Goal: Information Seeking & Learning: Check status

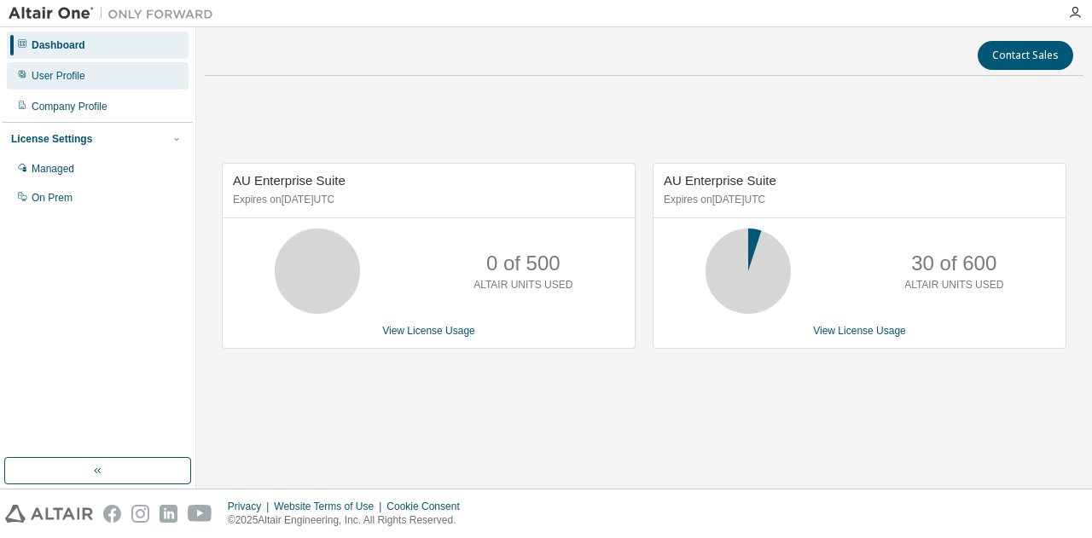
click at [69, 77] on div "User Profile" at bounding box center [59, 76] width 54 height 14
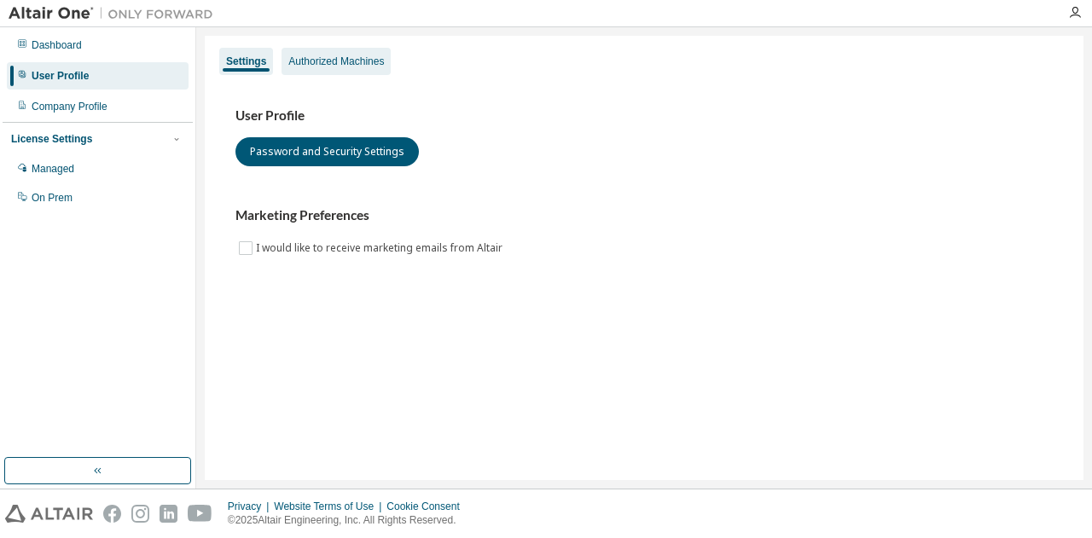
click at [311, 52] on div "Authorized Machines" at bounding box center [335, 61] width 109 height 27
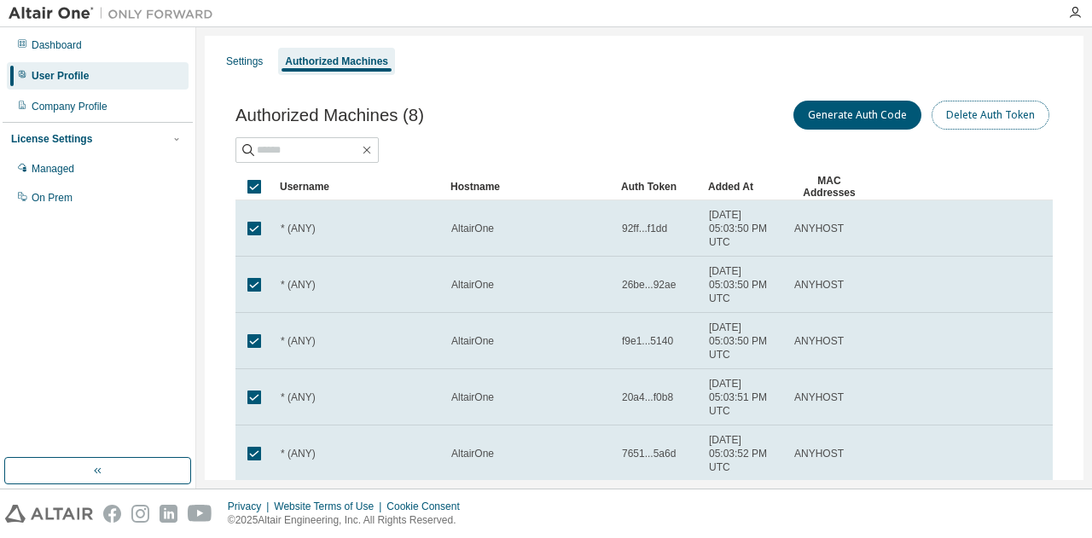
click at [999, 116] on button "Delete Auth Token" at bounding box center [990, 115] width 118 height 29
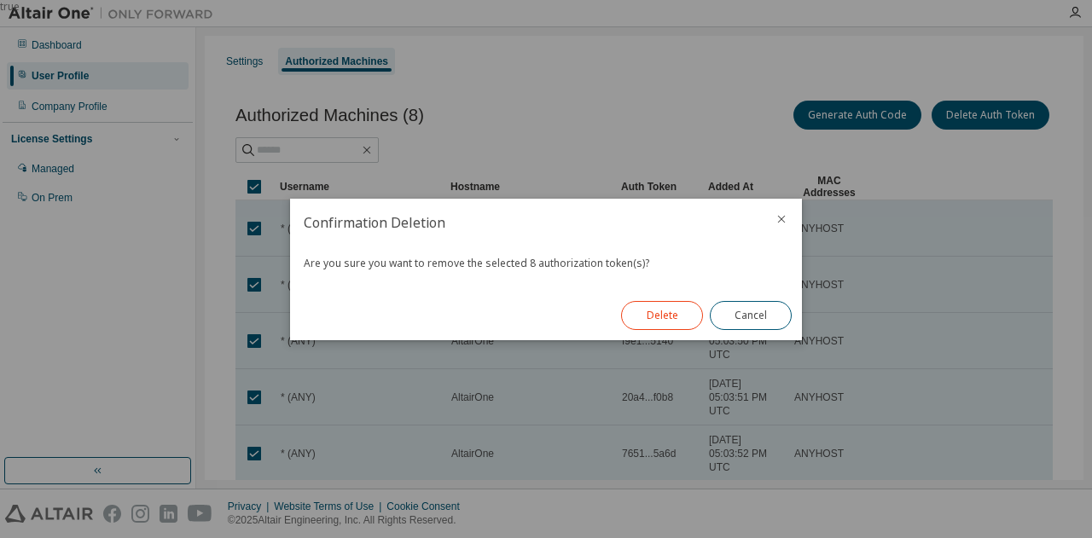
click at [683, 311] on button "Delete" at bounding box center [662, 315] width 82 height 29
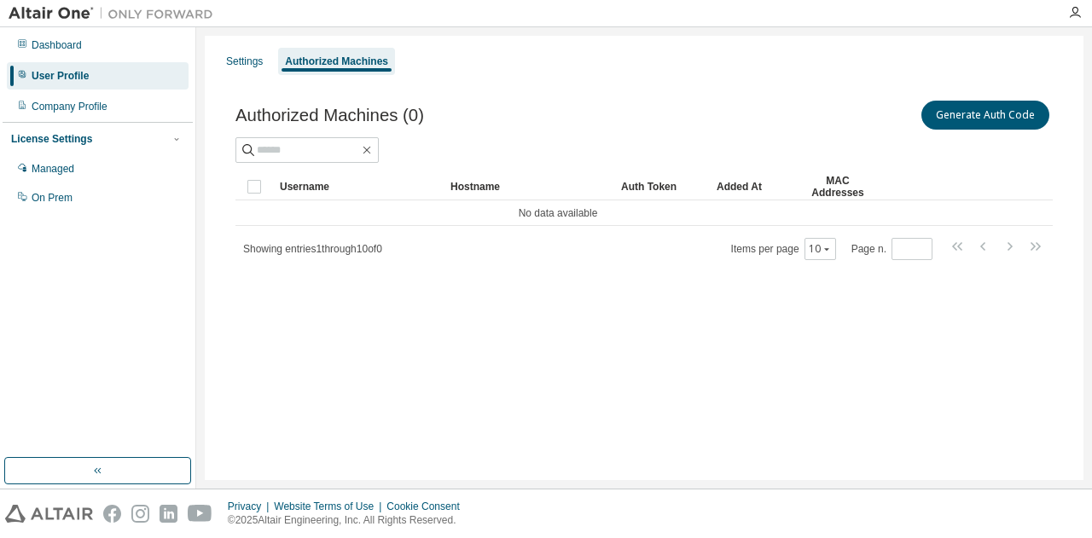
click at [100, 72] on div "User Profile" at bounding box center [98, 75] width 182 height 27
drag, startPoint x: 343, startPoint y: 58, endPoint x: 315, endPoint y: 57, distance: 28.2
click at [335, 57] on div "Authorized Machines" at bounding box center [336, 62] width 103 height 14
click at [253, 59] on div "Settings" at bounding box center [244, 62] width 37 height 14
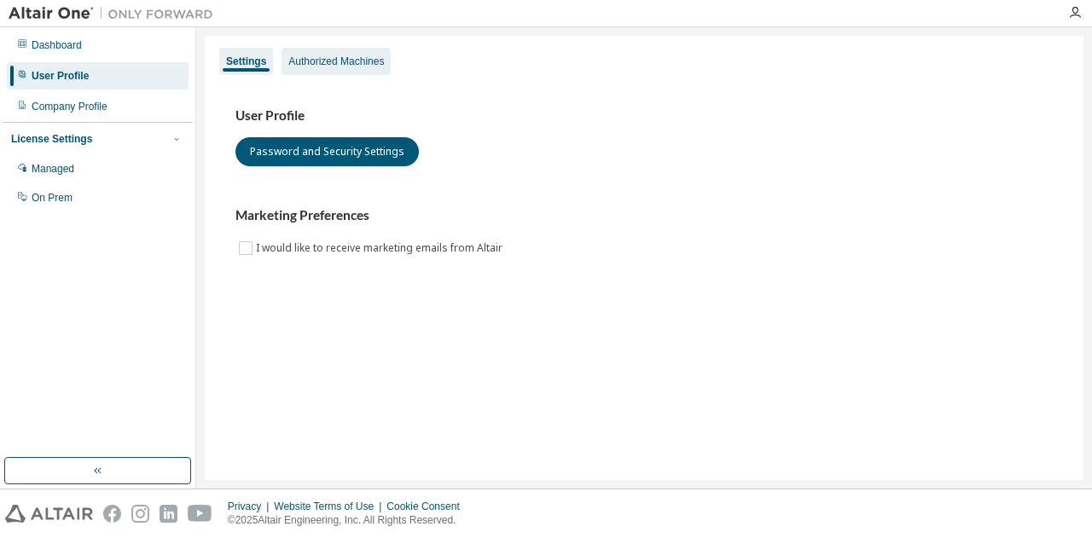
click at [342, 63] on div "Authorized Machines" at bounding box center [336, 62] width 96 height 14
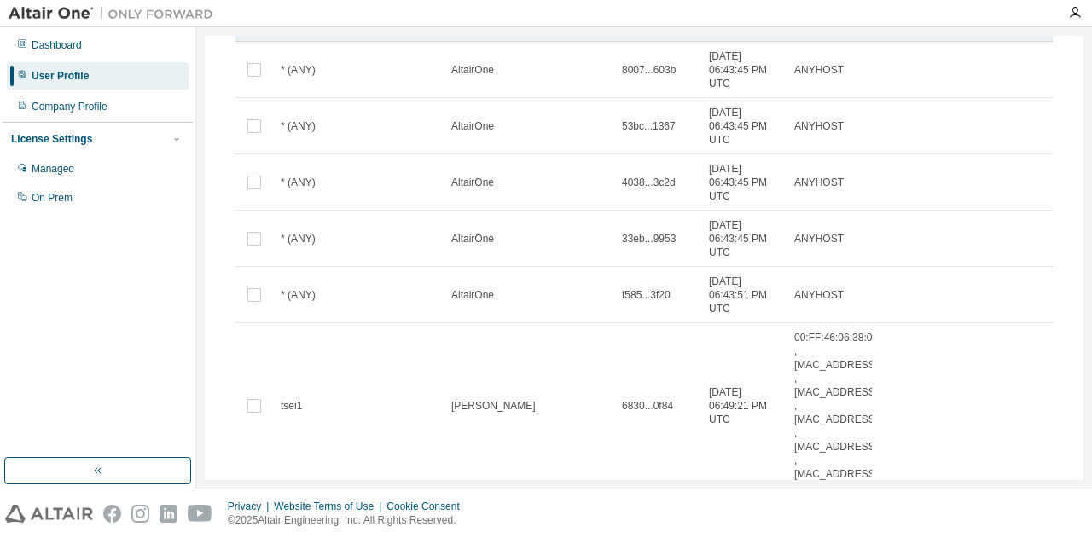
scroll to position [50, 0]
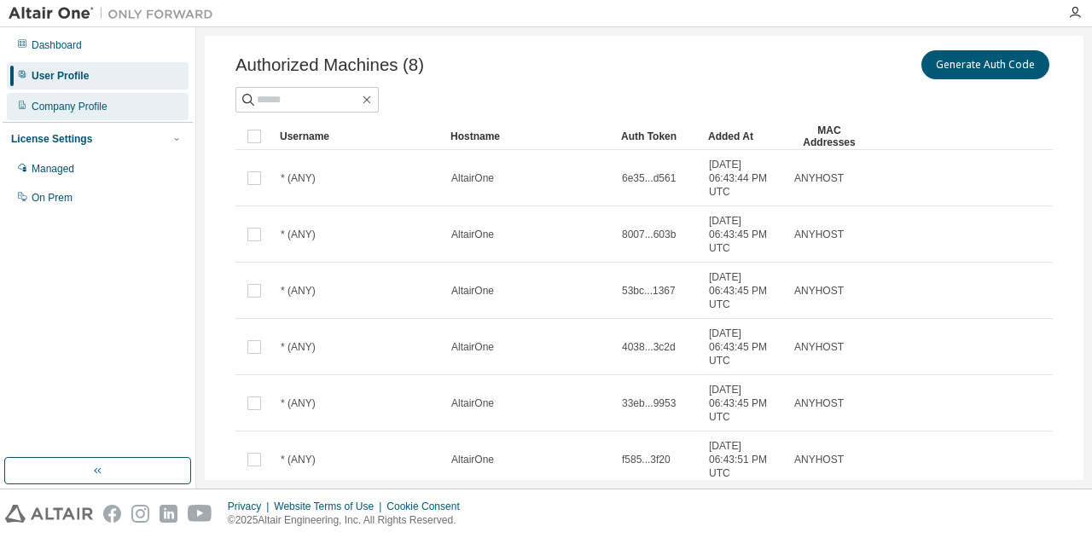
click at [128, 110] on div "Company Profile" at bounding box center [98, 106] width 182 height 27
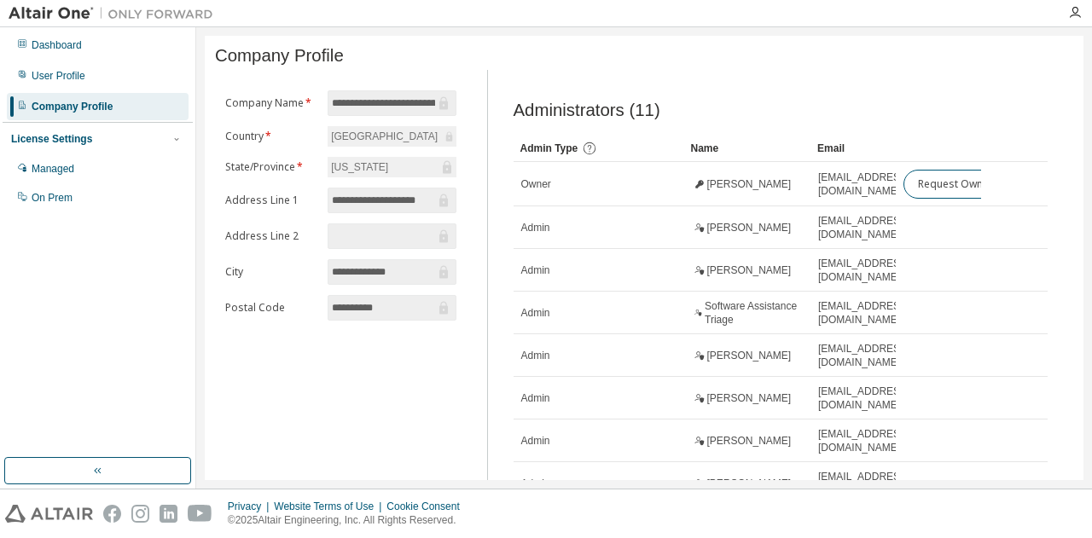
click at [126, 134] on div "License Settings" at bounding box center [97, 138] width 173 height 15
click at [123, 167] on div "Managed" at bounding box center [98, 168] width 182 height 27
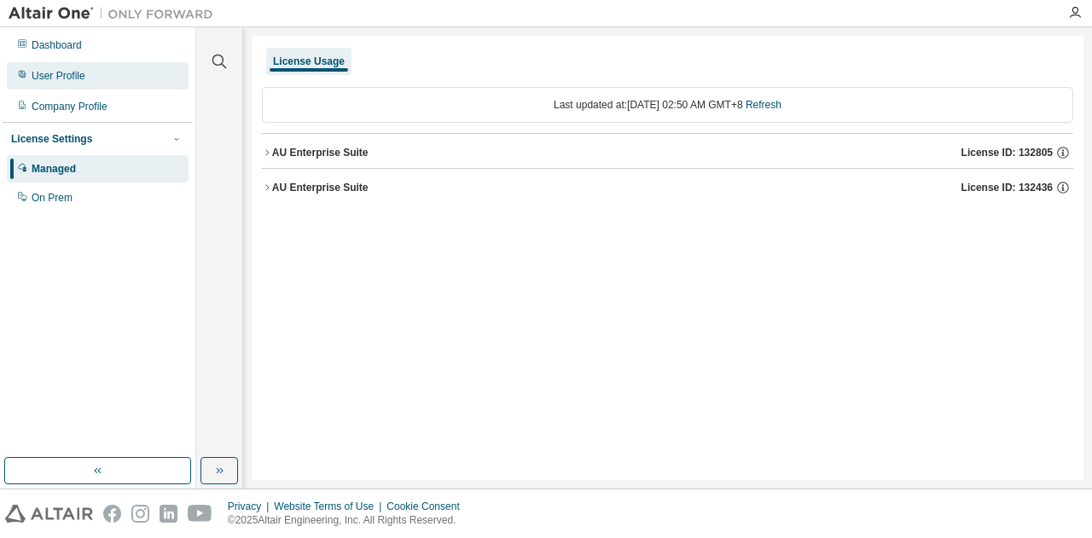
click at [80, 82] on div "User Profile" at bounding box center [59, 76] width 54 height 14
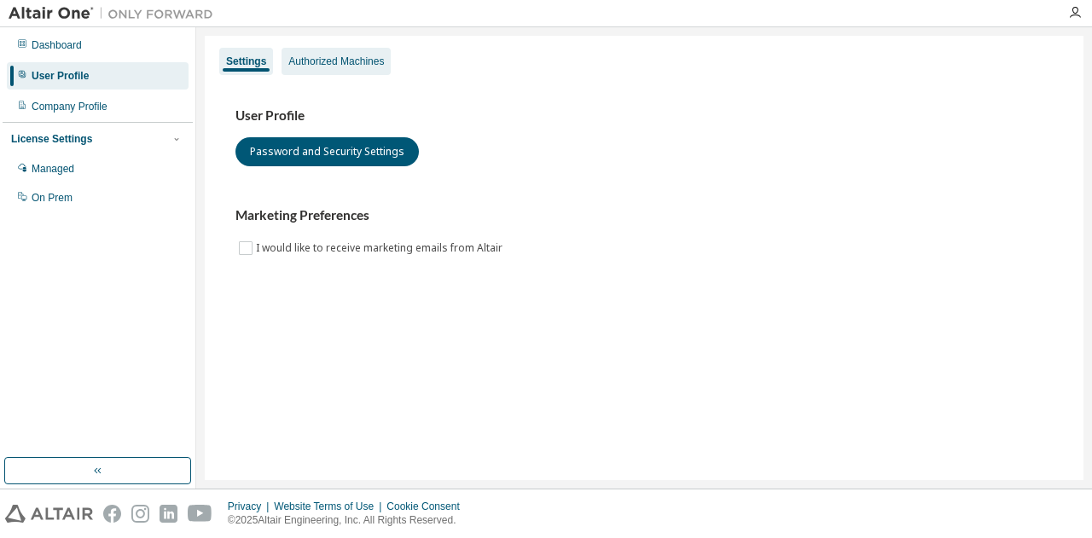
click at [341, 69] on div "Authorized Machines" at bounding box center [335, 61] width 109 height 27
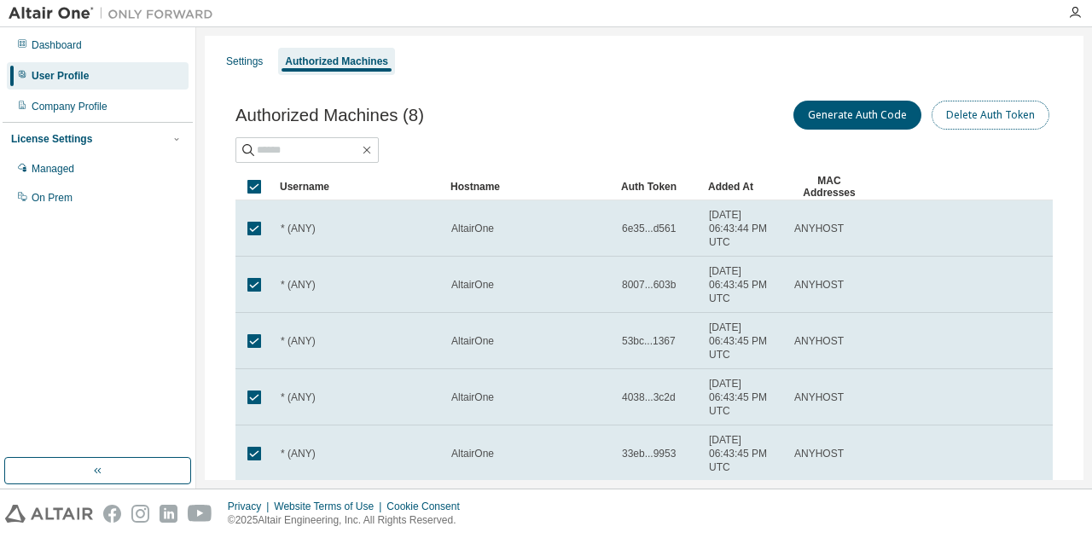
click at [999, 117] on button "Delete Auth Token" at bounding box center [990, 115] width 118 height 29
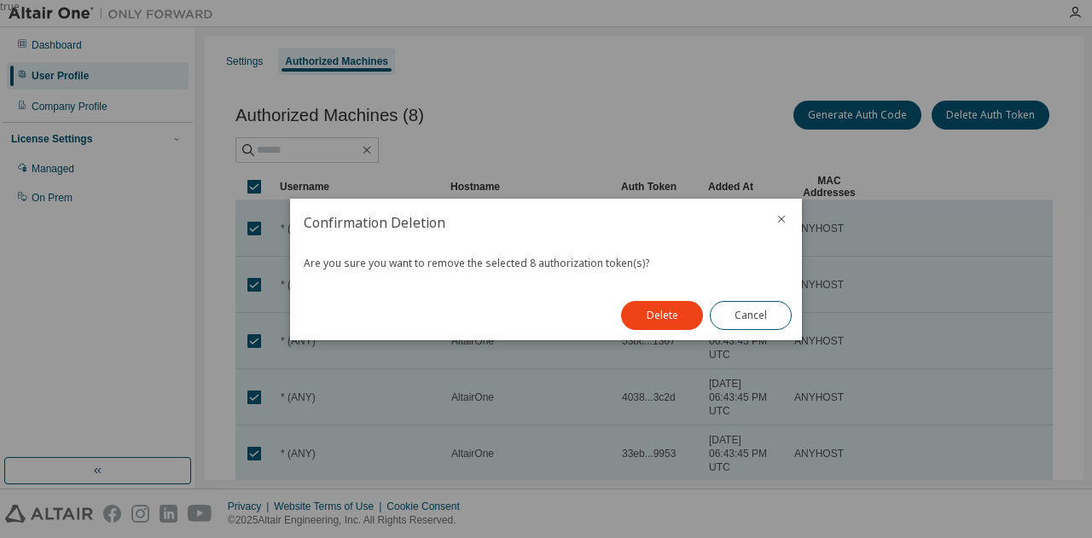
click at [687, 308] on button "Delete" at bounding box center [662, 315] width 82 height 29
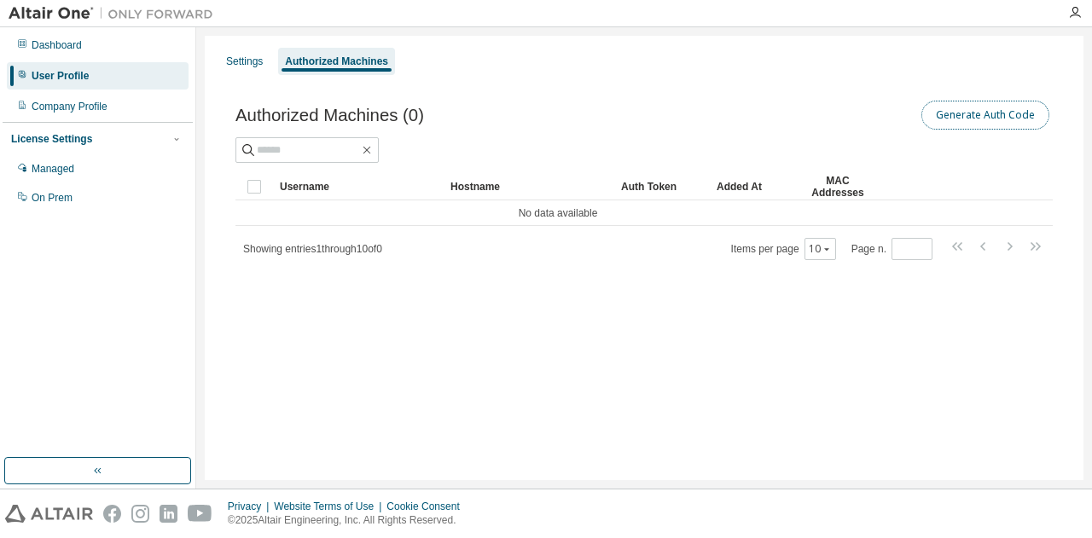
click at [967, 124] on button "Generate Auth Code" at bounding box center [985, 115] width 128 height 29
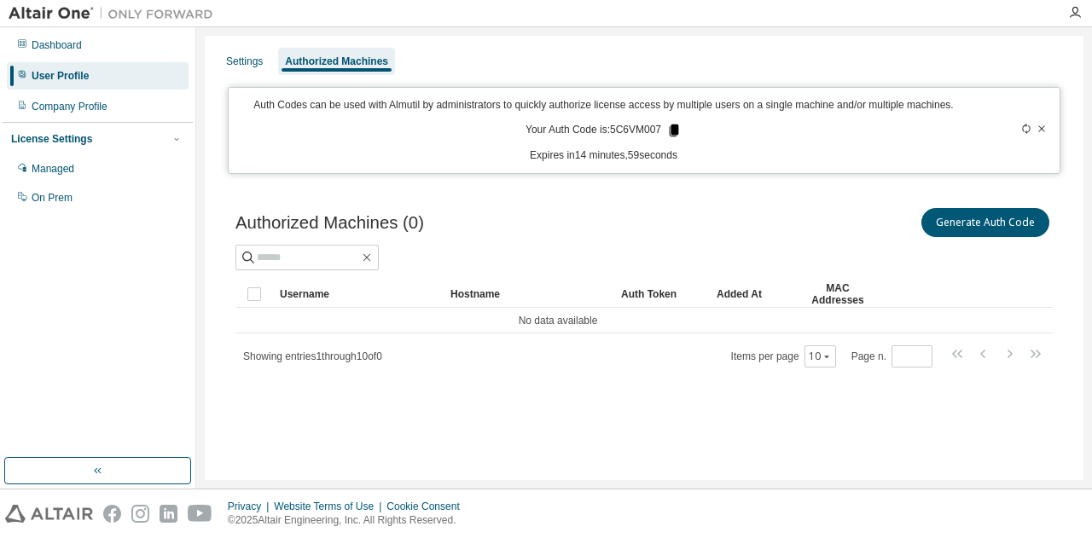
click at [677, 129] on icon at bounding box center [673, 131] width 9 height 12
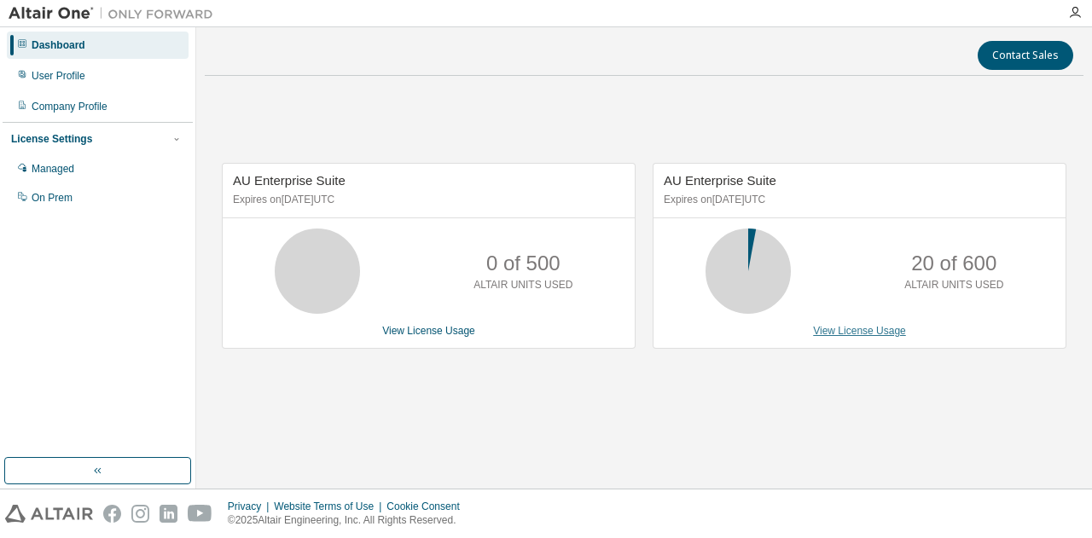
click at [866, 333] on link "View License Usage" at bounding box center [859, 331] width 93 height 12
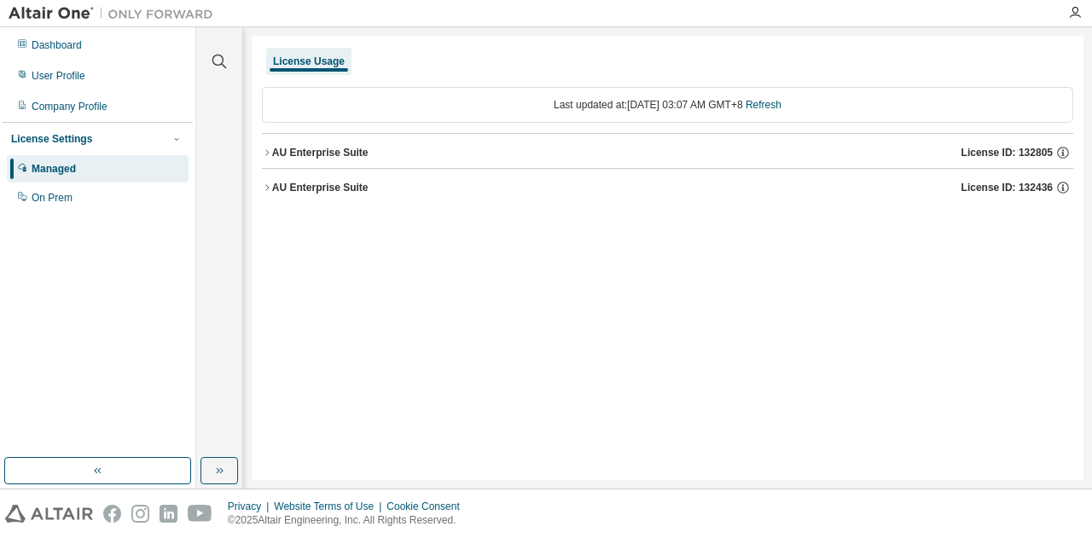
click at [355, 153] on div "AU Enterprise Suite" at bounding box center [320, 153] width 96 height 14
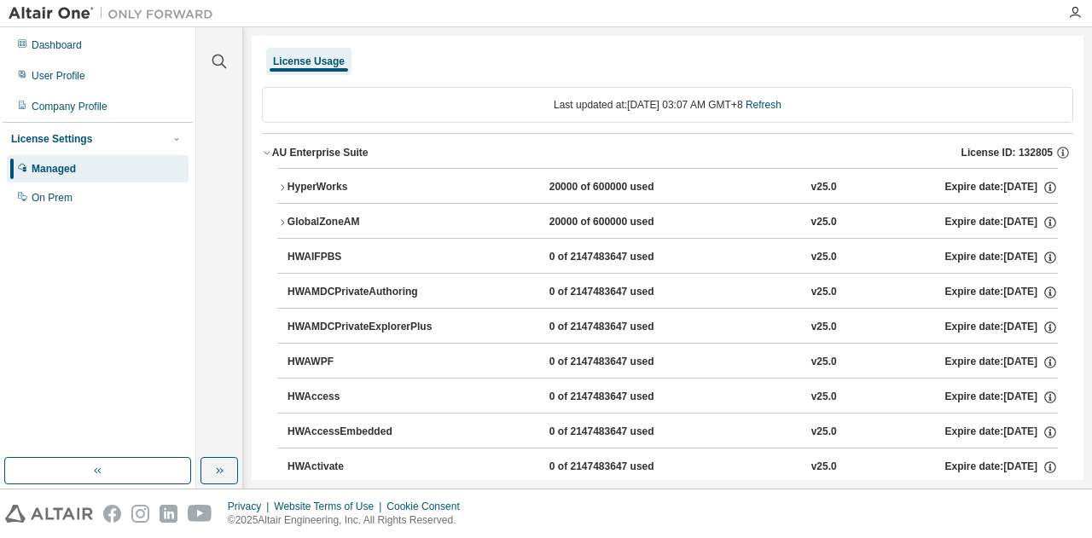
click at [360, 215] on div "GlobalZoneAM" at bounding box center [364, 222] width 154 height 15
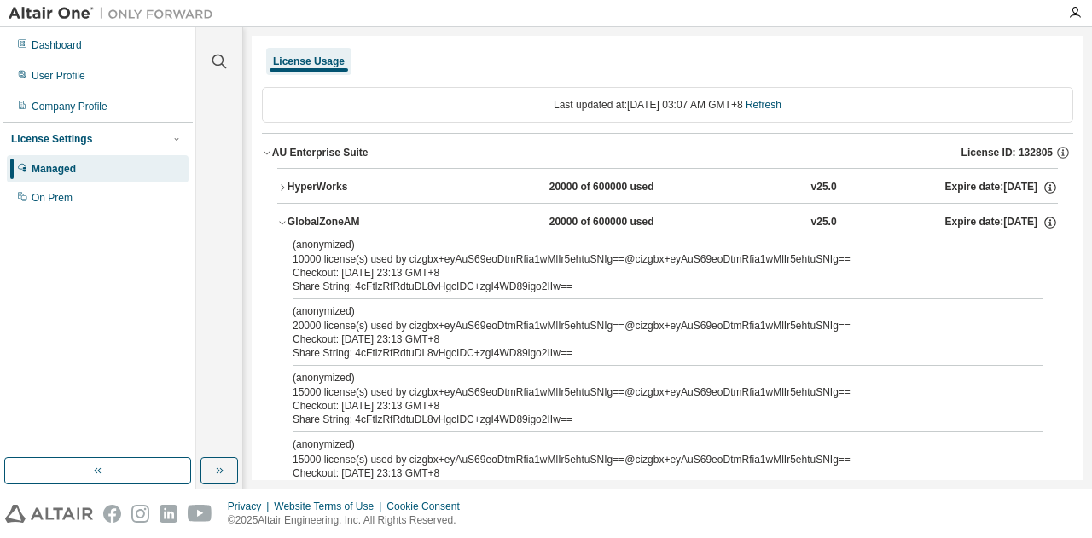
click at [359, 215] on div "GlobalZoneAM" at bounding box center [364, 222] width 154 height 15
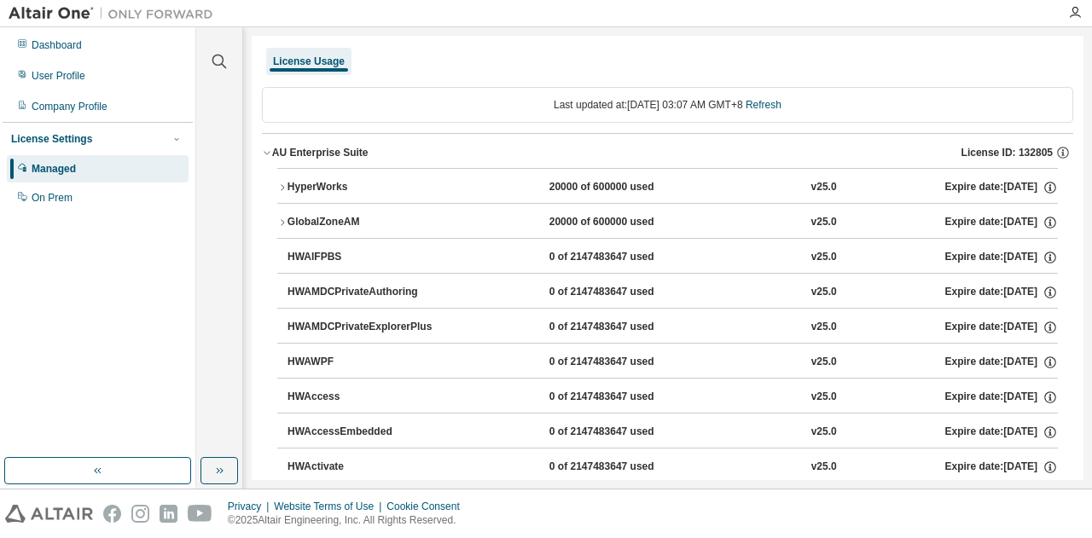
click at [330, 187] on div "HyperWorks" at bounding box center [364, 187] width 154 height 15
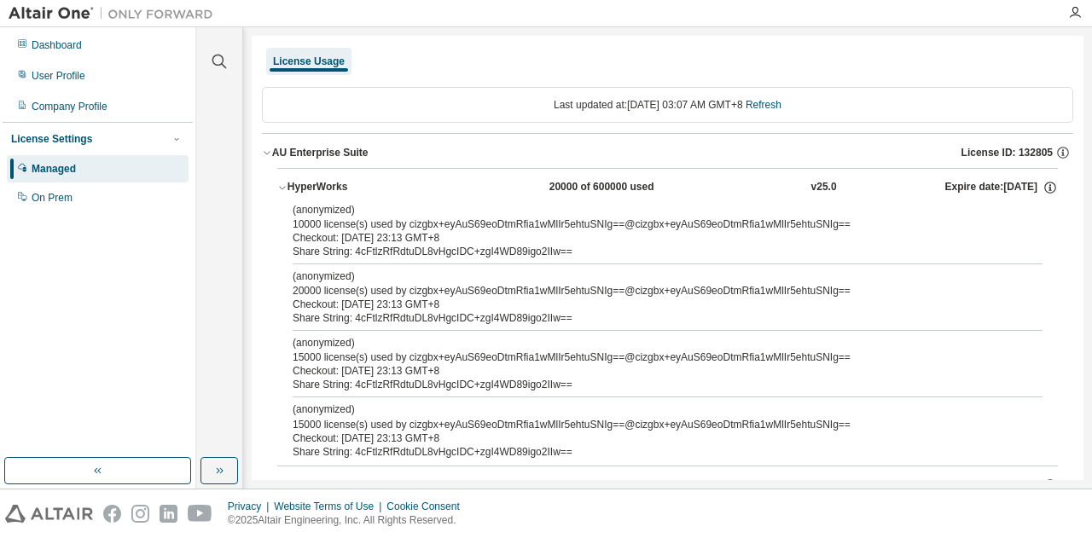
click at [330, 187] on div "HyperWorks" at bounding box center [364, 187] width 154 height 15
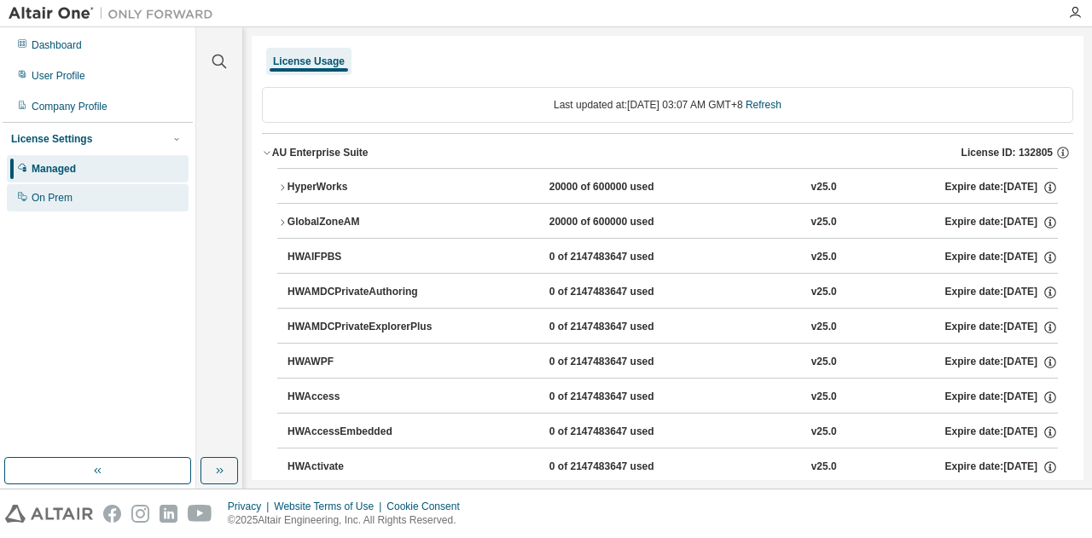
click at [74, 202] on div "On Prem" at bounding box center [98, 197] width 182 height 27
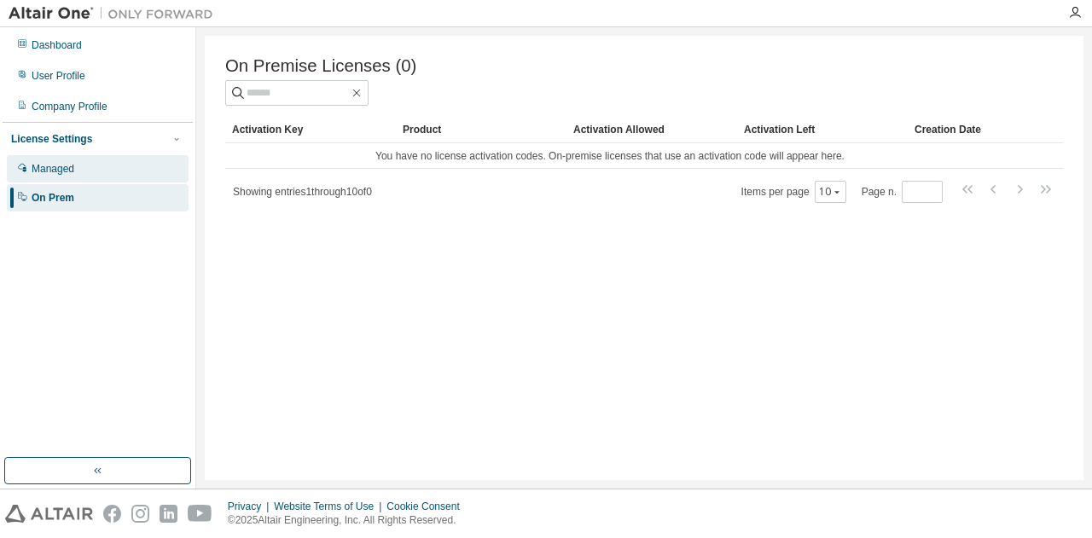
click at [78, 178] on div "Managed" at bounding box center [98, 168] width 182 height 27
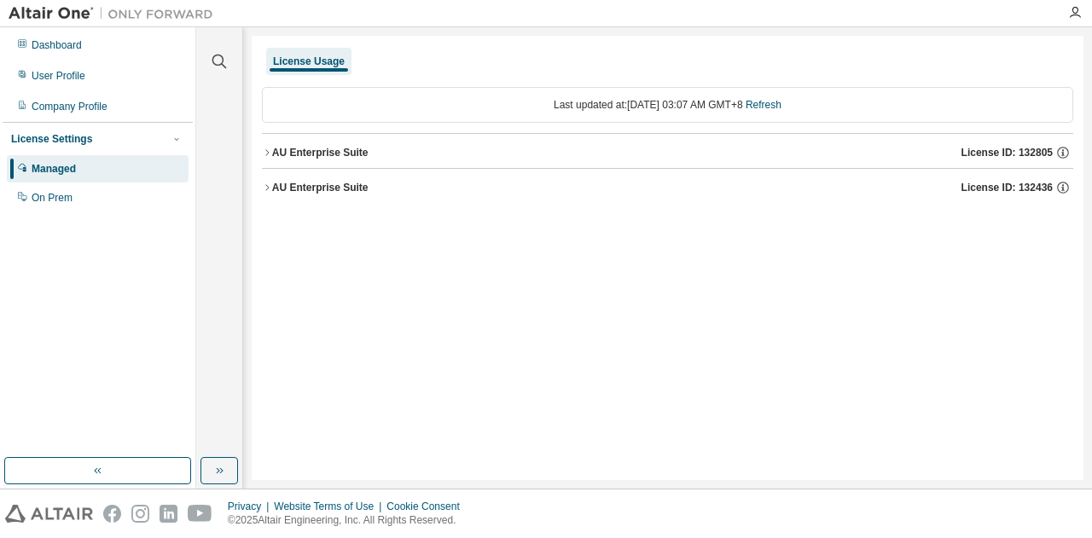
click at [269, 186] on icon "button" at bounding box center [267, 188] width 10 height 10
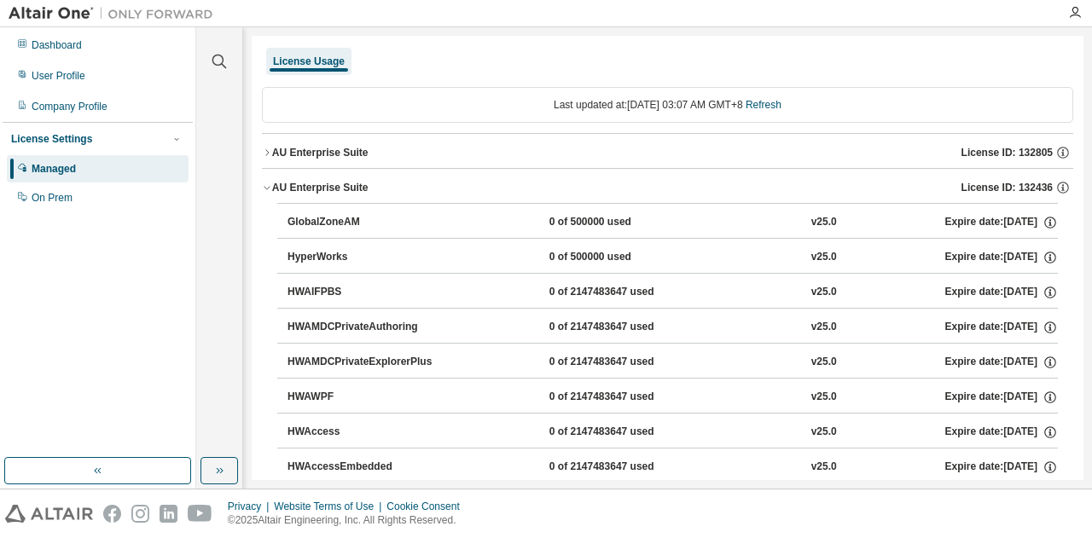
click at [269, 144] on button "AU Enterprise Suite License ID: 132805" at bounding box center [667, 153] width 811 height 38
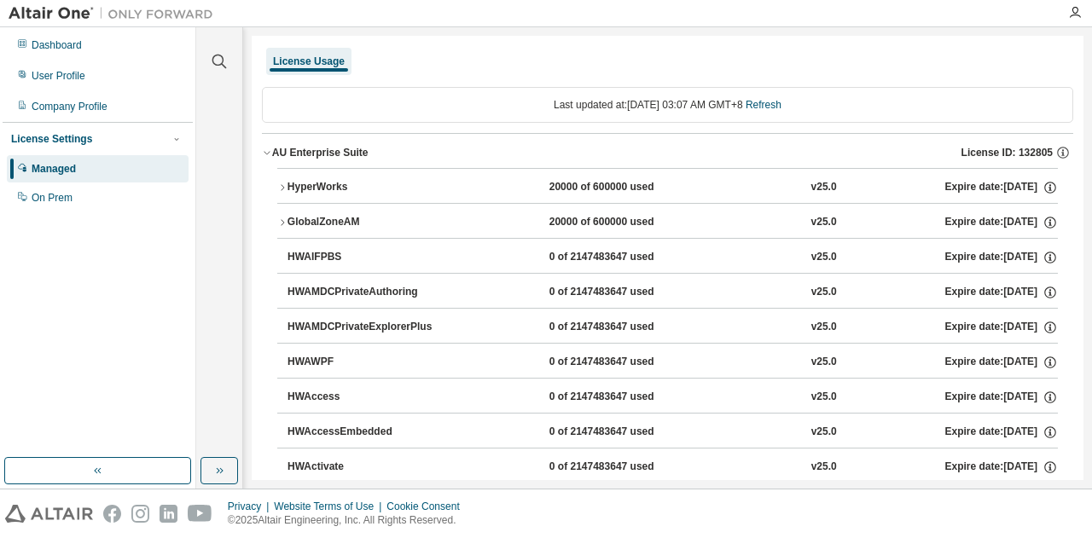
click at [269, 144] on button "AU Enterprise Suite License ID: 132805" at bounding box center [667, 153] width 811 height 38
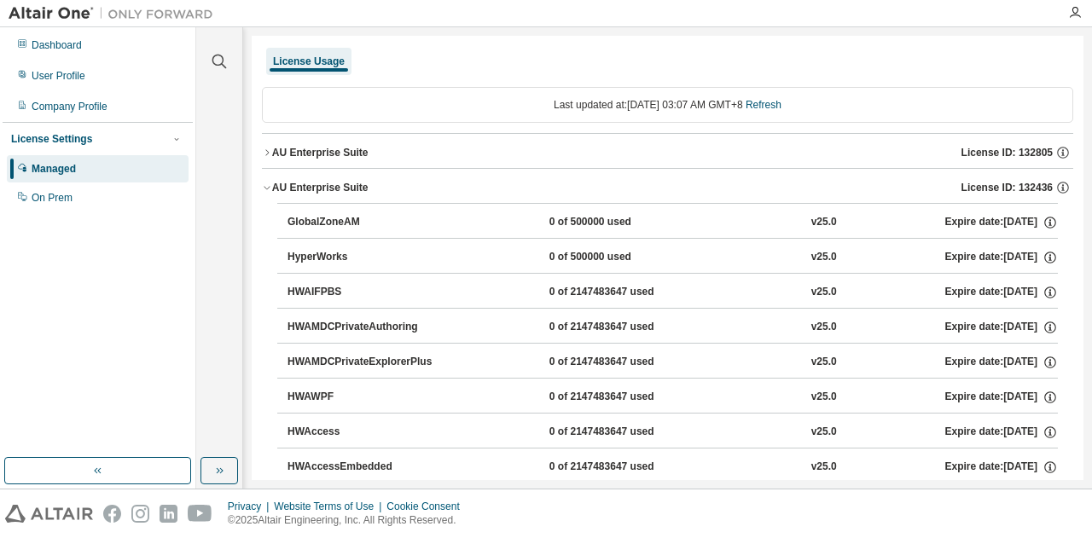
click at [112, 337] on div "Dashboard User Profile Company Profile License Settings Managed On Prem" at bounding box center [98, 243] width 190 height 426
click at [266, 177] on button "AU Enterprise Suite License ID: 132436" at bounding box center [667, 188] width 811 height 38
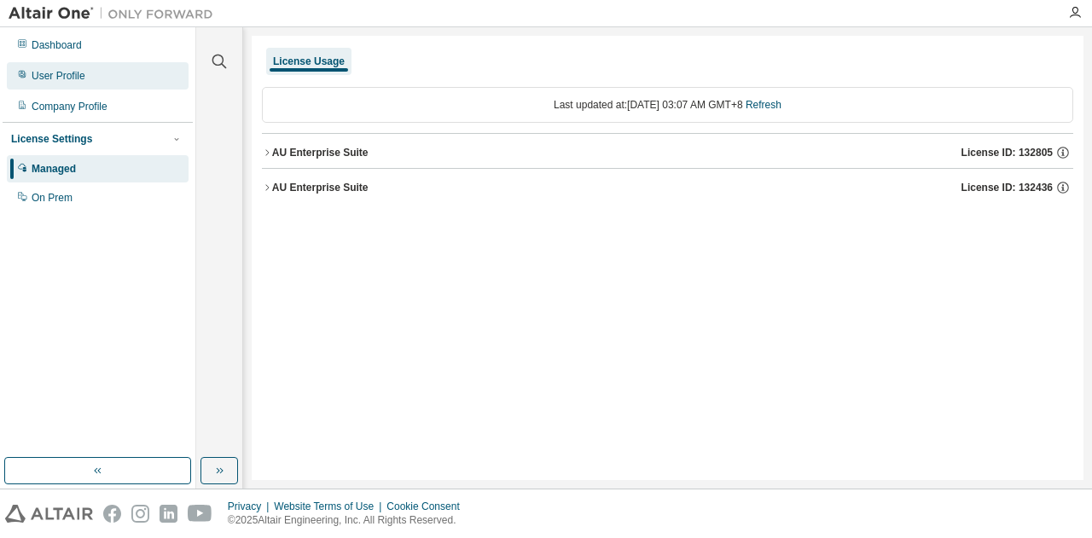
click at [56, 73] on div "User Profile" at bounding box center [59, 76] width 54 height 14
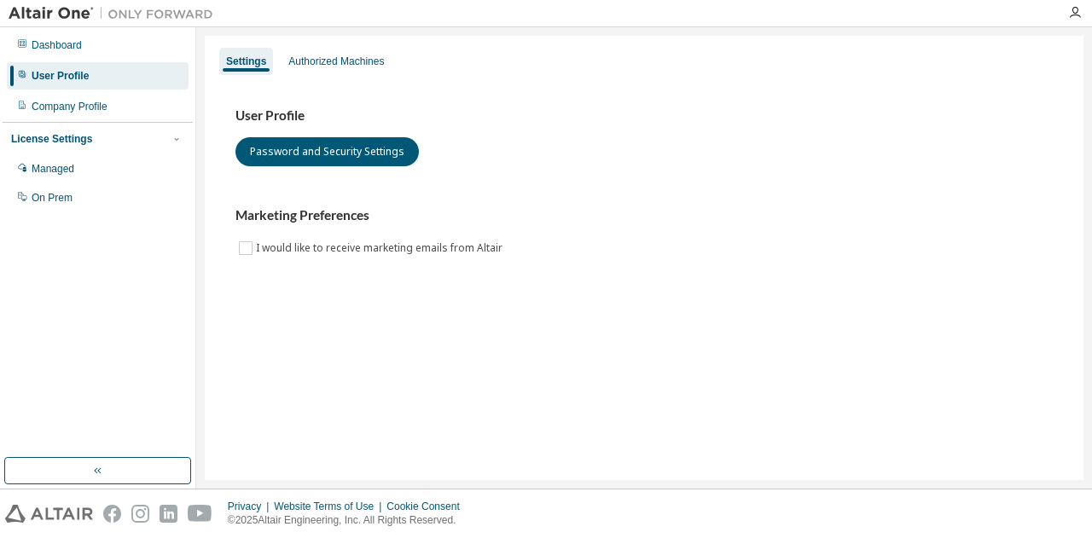
click at [362, 44] on div "Settings Authorized Machines User Profile Password and Security Settings Market…" at bounding box center [644, 258] width 878 height 444
click at [361, 62] on div "Authorized Machines" at bounding box center [336, 62] width 96 height 14
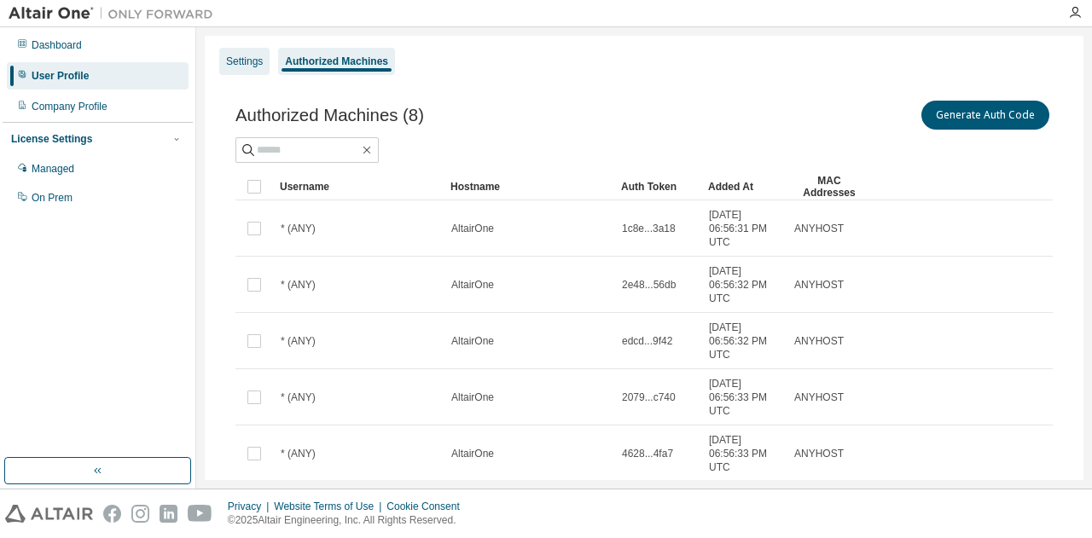
click at [235, 49] on div "Settings" at bounding box center [244, 61] width 50 height 27
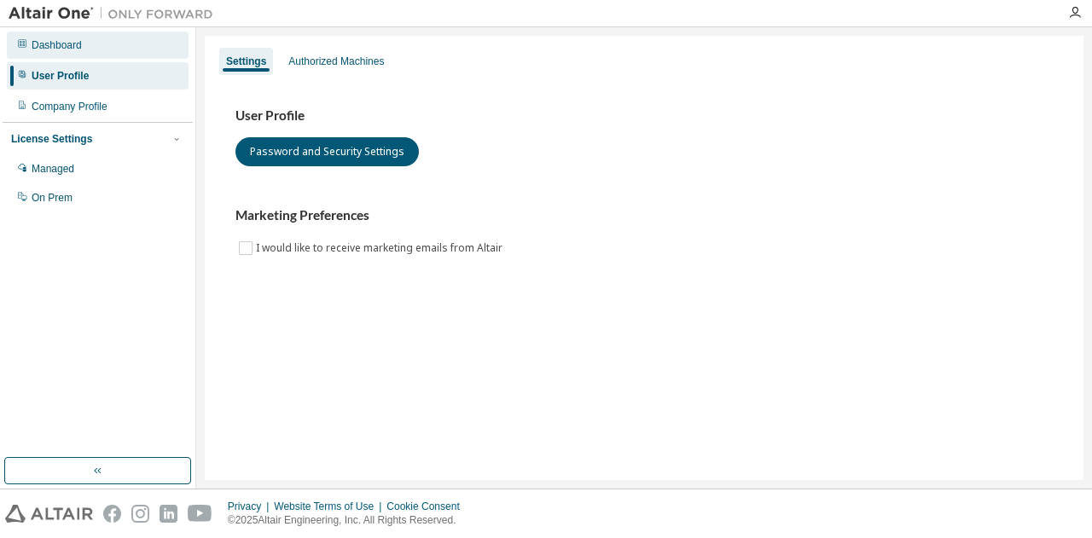
click at [87, 52] on div "Dashboard" at bounding box center [98, 45] width 182 height 27
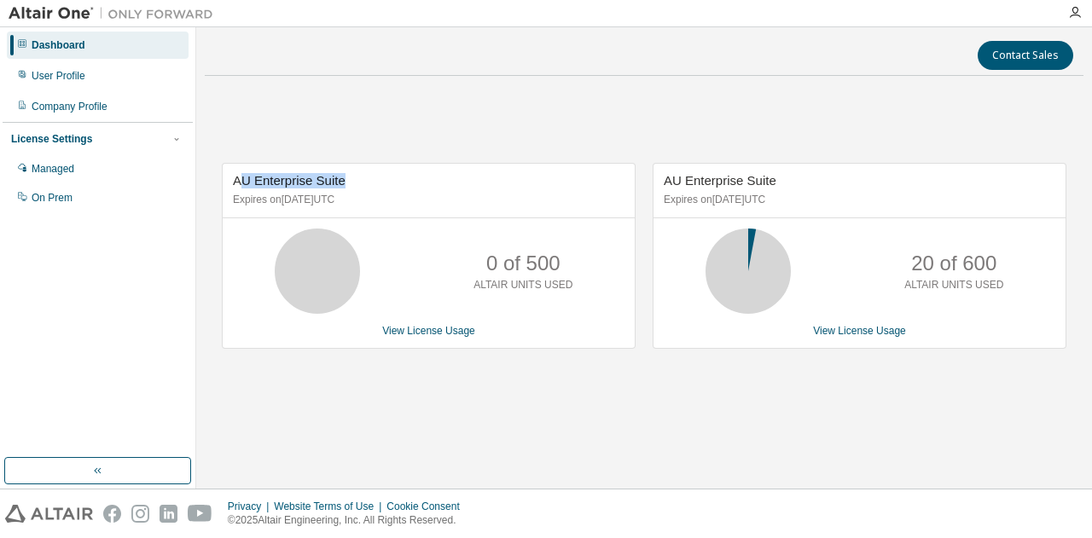
drag, startPoint x: 345, startPoint y: 178, endPoint x: 240, endPoint y: 178, distance: 104.0
click at [240, 178] on div "AU Enterprise Suite Expires on September 4, 2025 UTC" at bounding box center [429, 191] width 412 height 55
click at [471, 148] on div "AU Enterprise Suite Expires on September 4, 2025 UTC 0 of 500 ALTAIR UNITS USED…" at bounding box center [644, 265] width 878 height 350
click at [326, 267] on icon at bounding box center [317, 271] width 43 height 43
drag, startPoint x: 803, startPoint y: 194, endPoint x: 655, endPoint y: 183, distance: 148.8
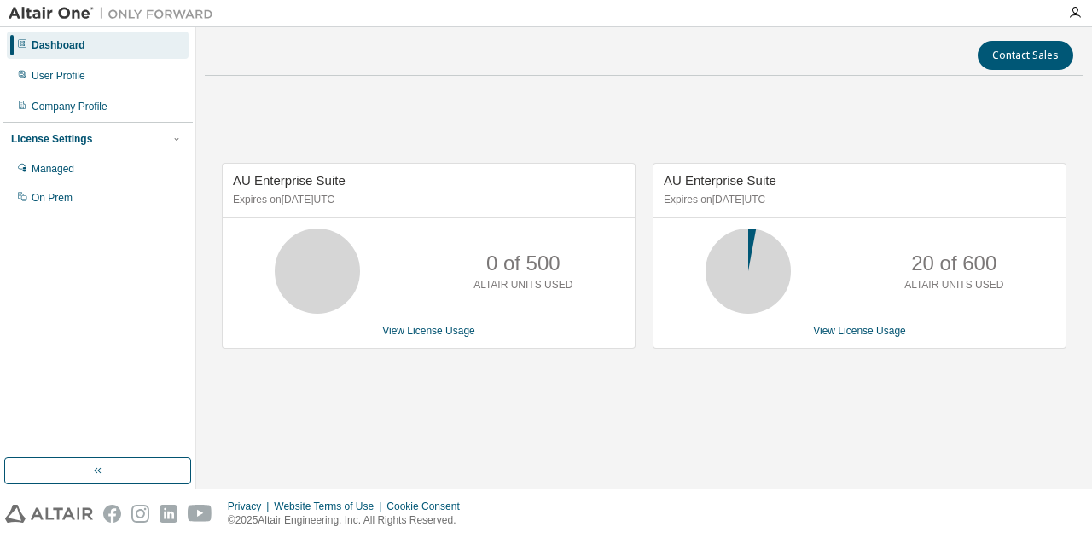
click at [655, 183] on div "AU Enterprise Suite Expires on January 4, 2026 UTC" at bounding box center [859, 191] width 412 height 55
drag, startPoint x: 911, startPoint y: 260, endPoint x: 997, endPoint y: 279, distance: 88.2
click at [997, 279] on div "20 of 600 ALTAIR UNITS USED" at bounding box center [953, 271] width 136 height 85
copy div "20 of 600 ALTAIR UNITS USED"
click at [850, 334] on link "View License Usage" at bounding box center [859, 331] width 93 height 12
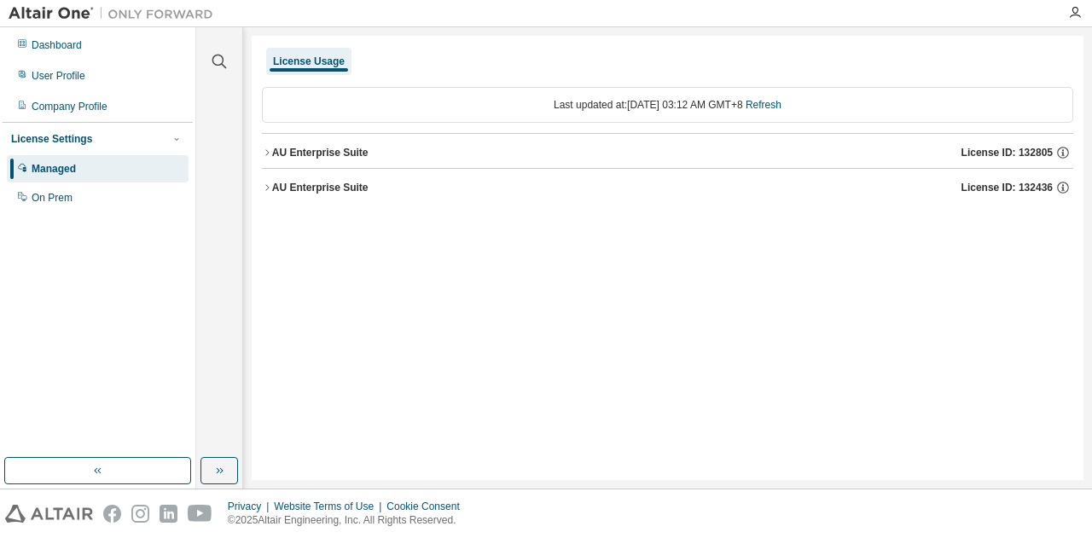
click at [349, 156] on div "AU Enterprise Suite" at bounding box center [320, 153] width 96 height 14
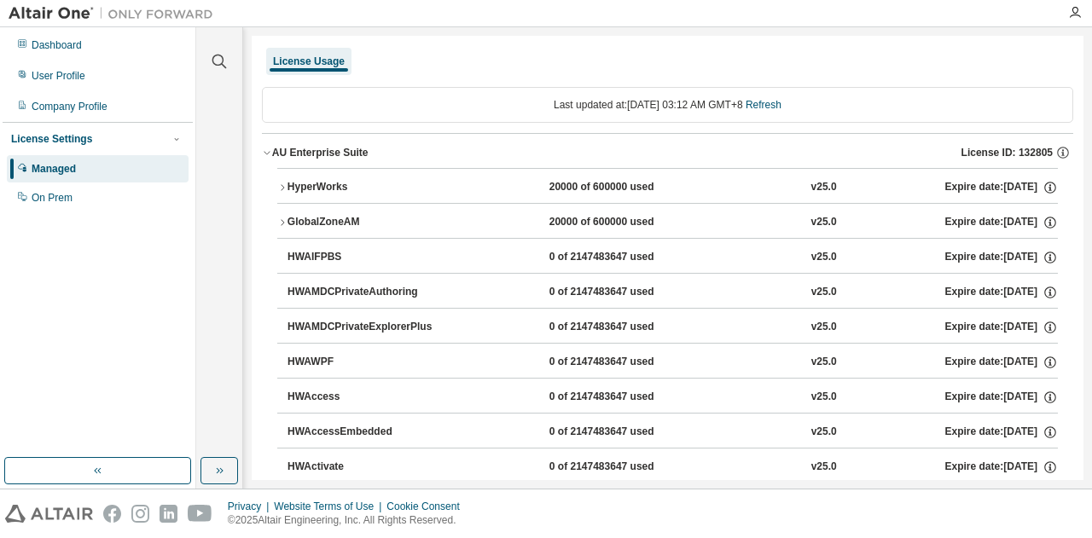
click at [333, 148] on div "AU Enterprise Suite" at bounding box center [320, 153] width 96 height 14
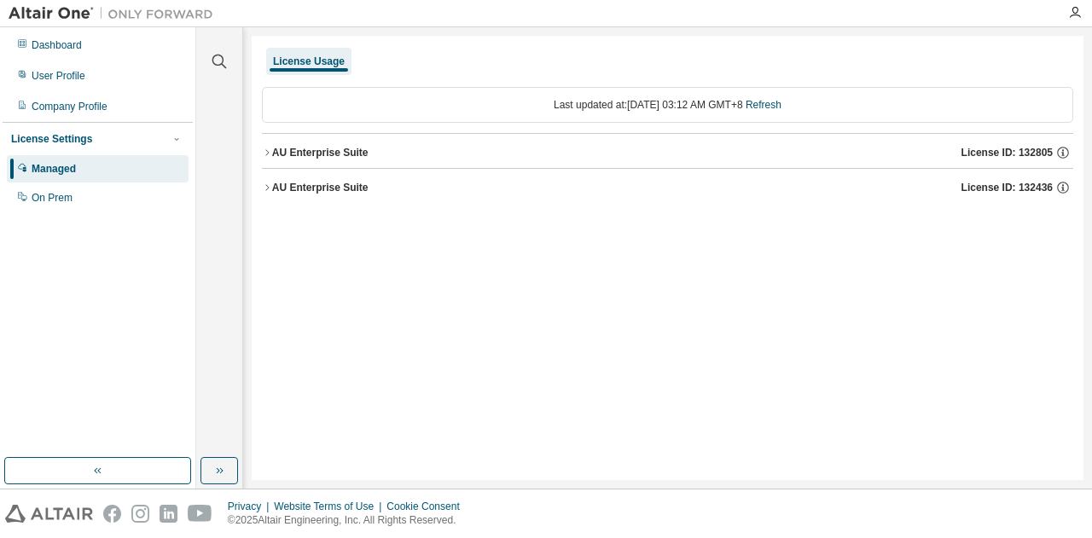
click at [316, 194] on button "AU Enterprise Suite License ID: 132436" at bounding box center [667, 188] width 811 height 38
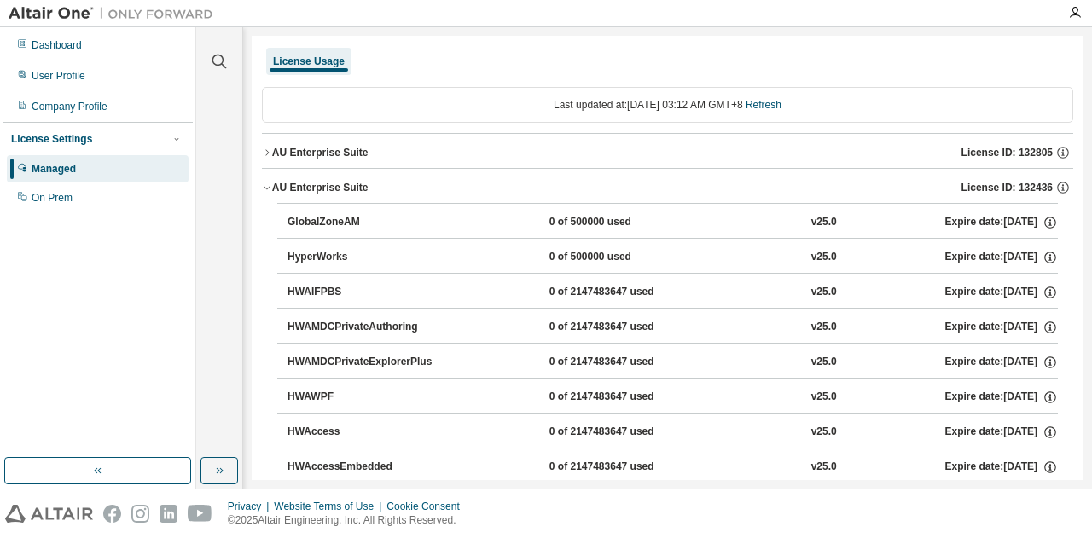
click at [317, 197] on button "AU Enterprise Suite License ID: 132436" at bounding box center [667, 188] width 811 height 38
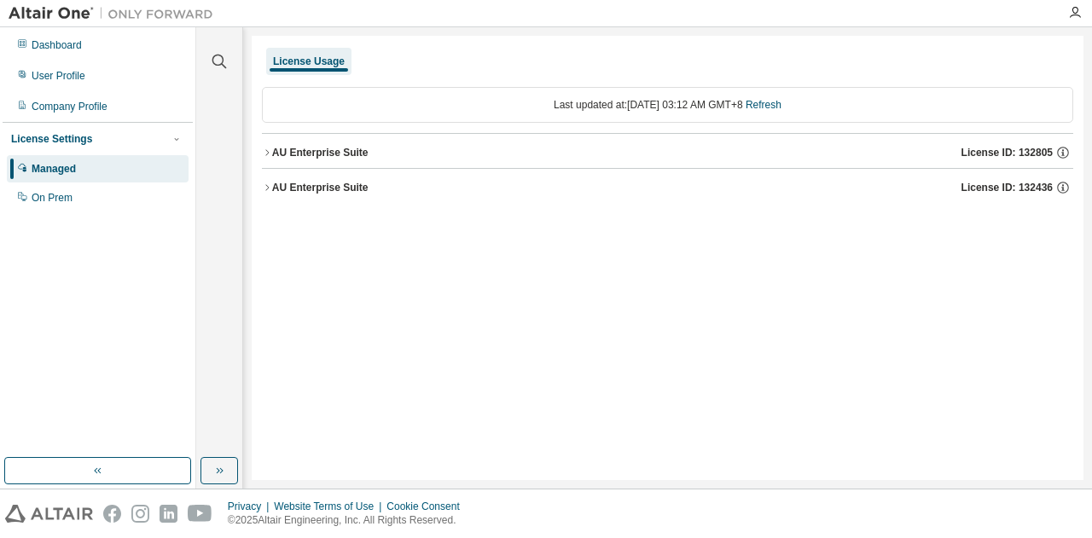
click at [317, 197] on button "AU Enterprise Suite License ID: 132436" at bounding box center [667, 188] width 811 height 38
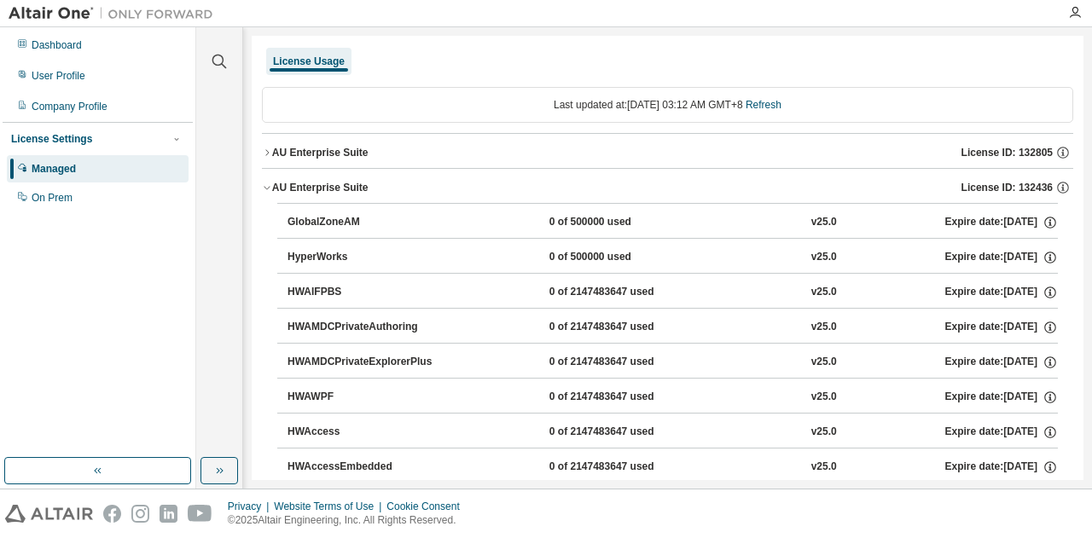
click at [317, 196] on button "AU Enterprise Suite License ID: 132436" at bounding box center [667, 188] width 811 height 38
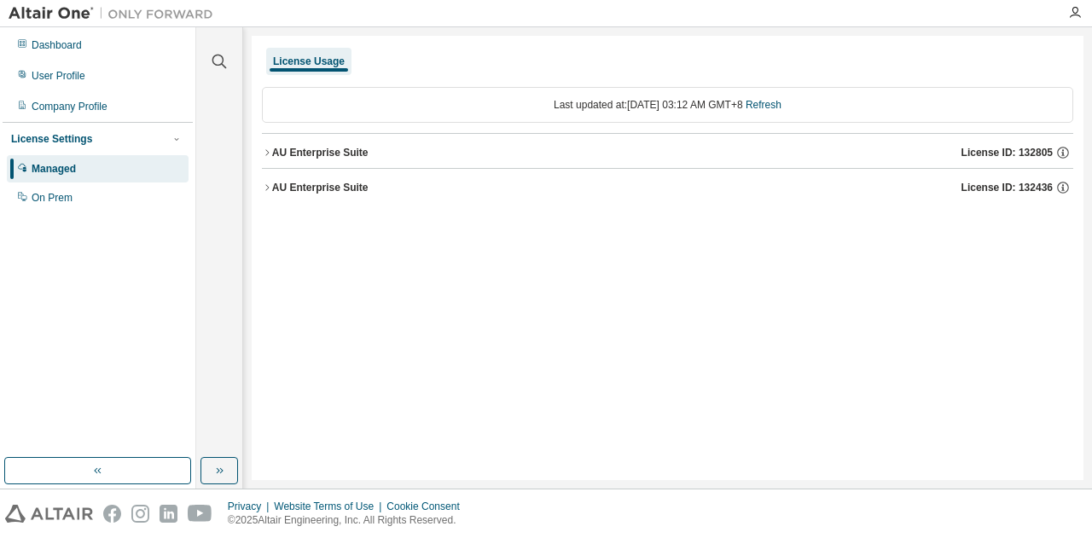
click at [317, 196] on button "AU Enterprise Suite License ID: 132436" at bounding box center [667, 188] width 811 height 38
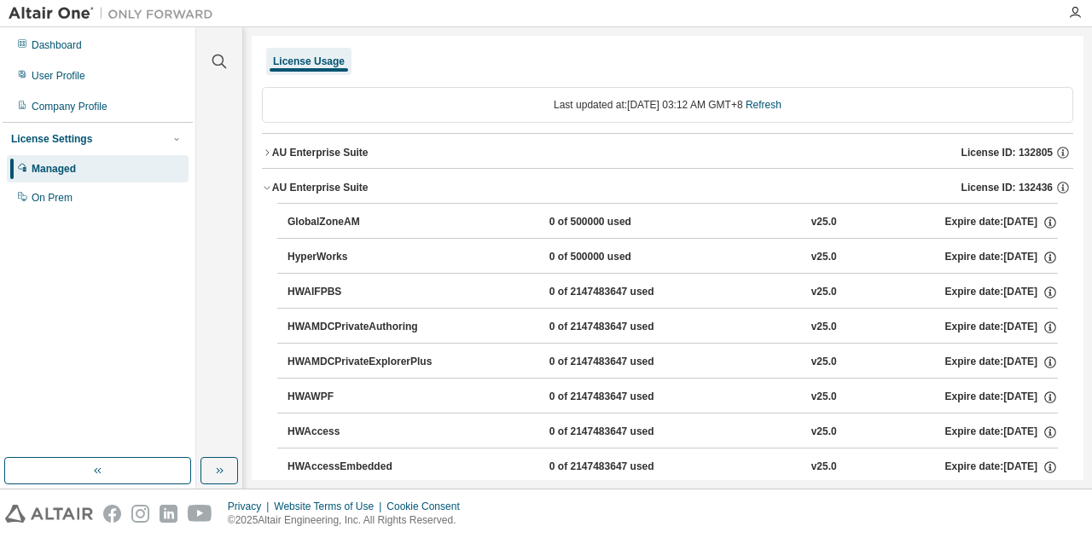
click at [320, 66] on div "License Usage" at bounding box center [309, 62] width 72 height 14
click at [287, 182] on div "AU Enterprise Suite" at bounding box center [320, 188] width 96 height 14
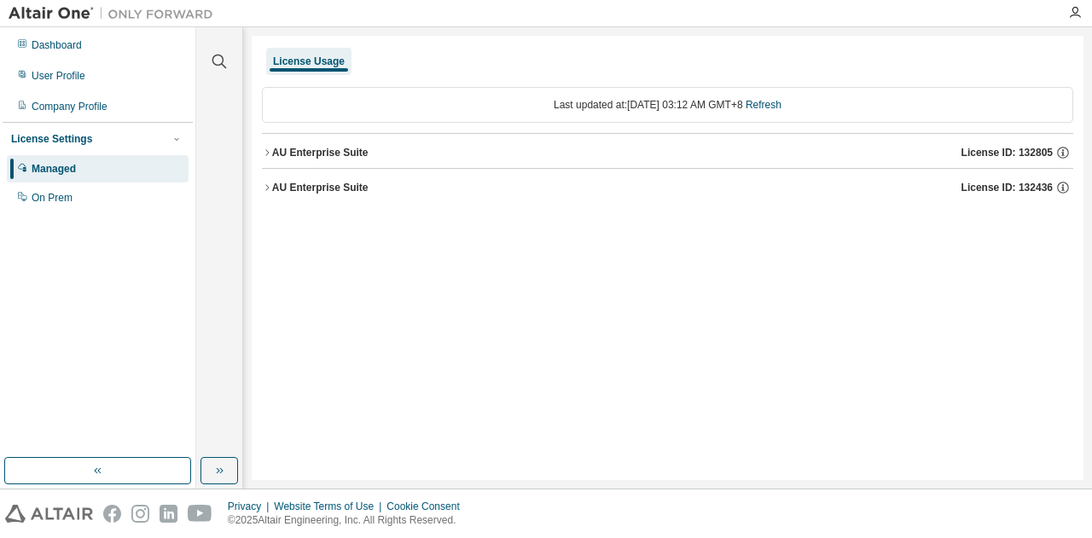
click at [119, 163] on div "Managed" at bounding box center [98, 168] width 182 height 27
click at [95, 188] on div "On Prem" at bounding box center [98, 197] width 182 height 27
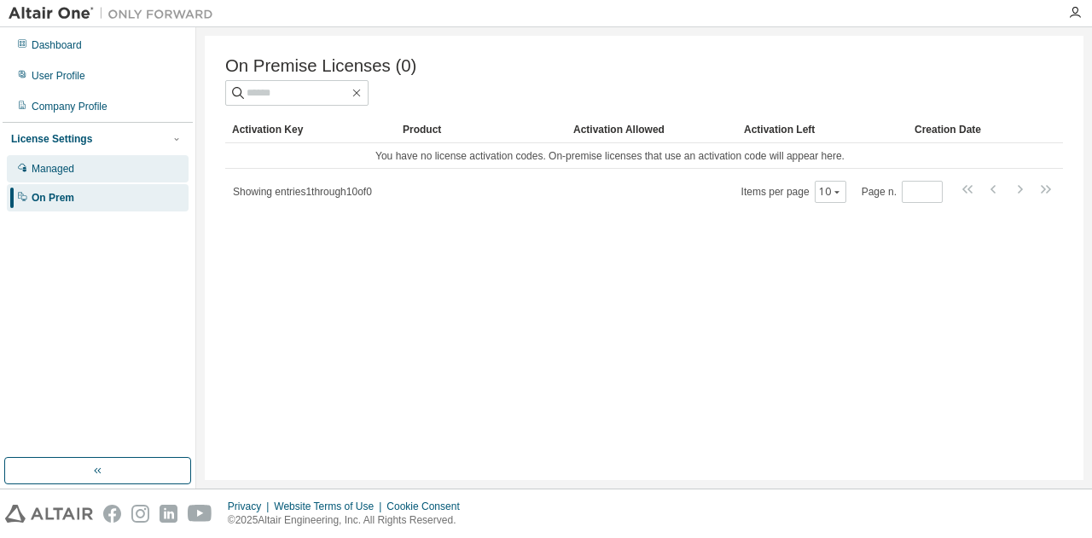
click at [86, 170] on div "Managed" at bounding box center [98, 168] width 182 height 27
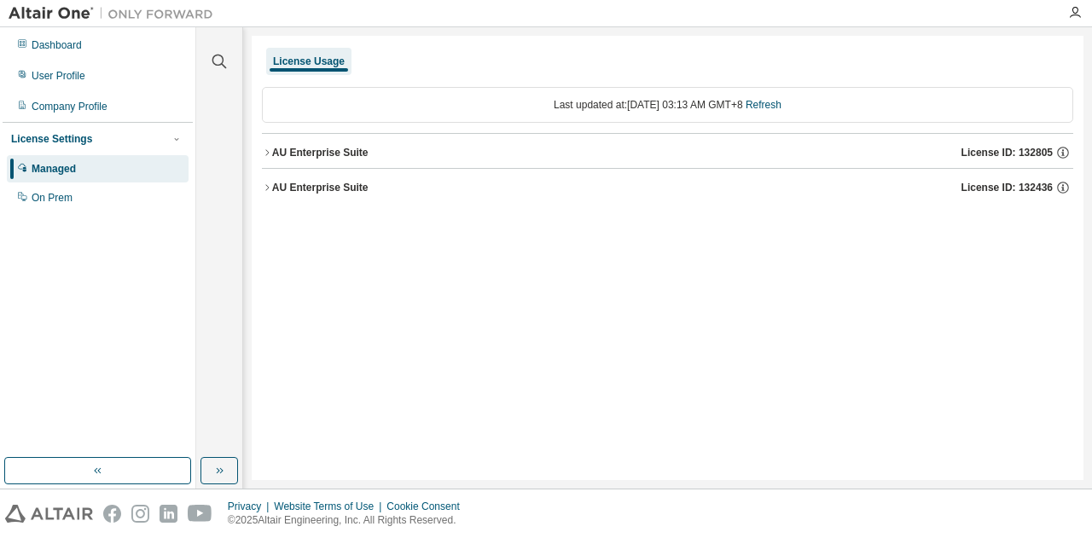
click at [327, 157] on div "AU Enterprise Suite" at bounding box center [320, 153] width 96 height 14
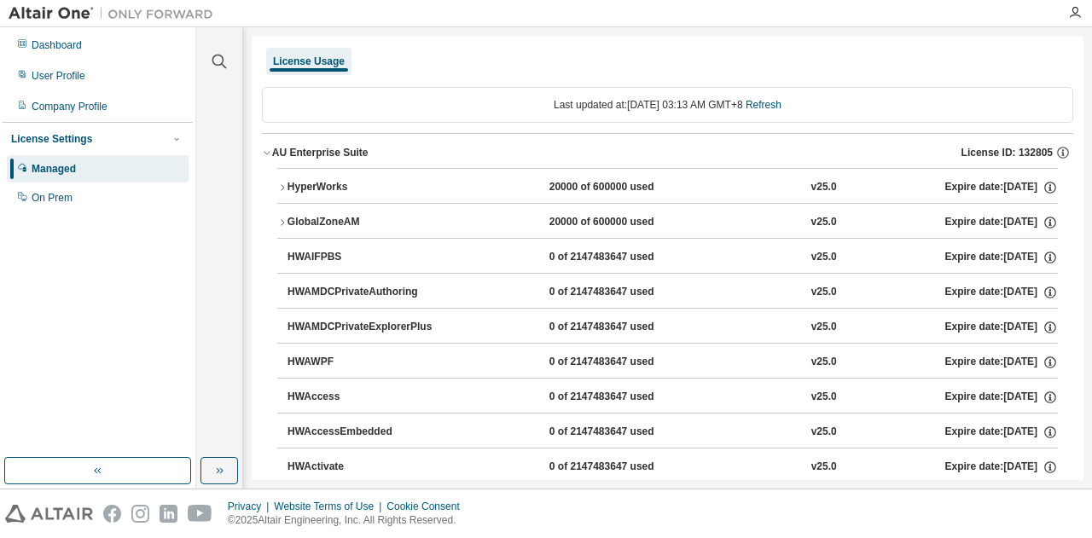
click at [327, 157] on div "AU Enterprise Suite" at bounding box center [320, 153] width 96 height 14
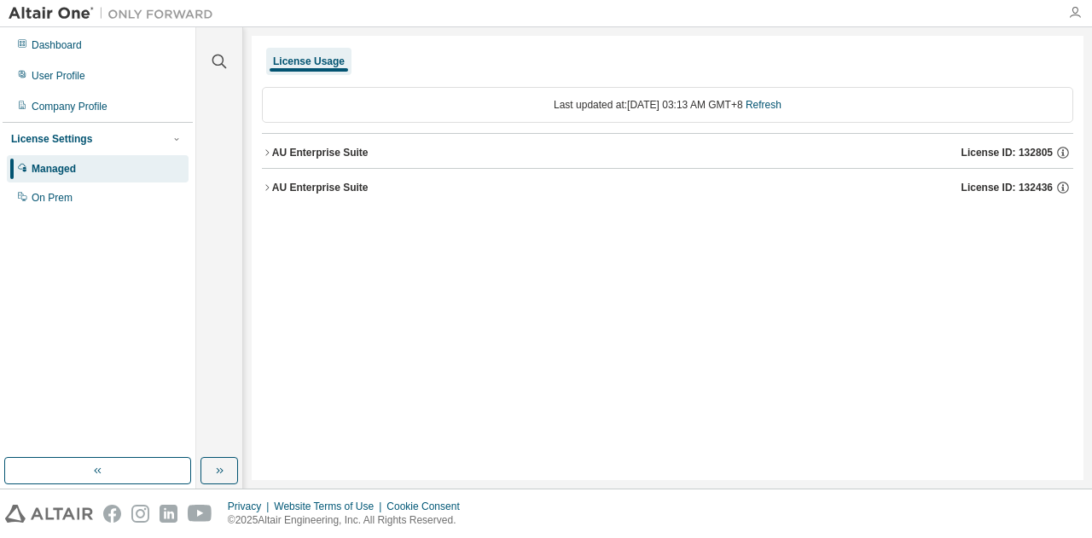
click at [1078, 9] on icon "button" at bounding box center [1075, 13] width 14 height 14
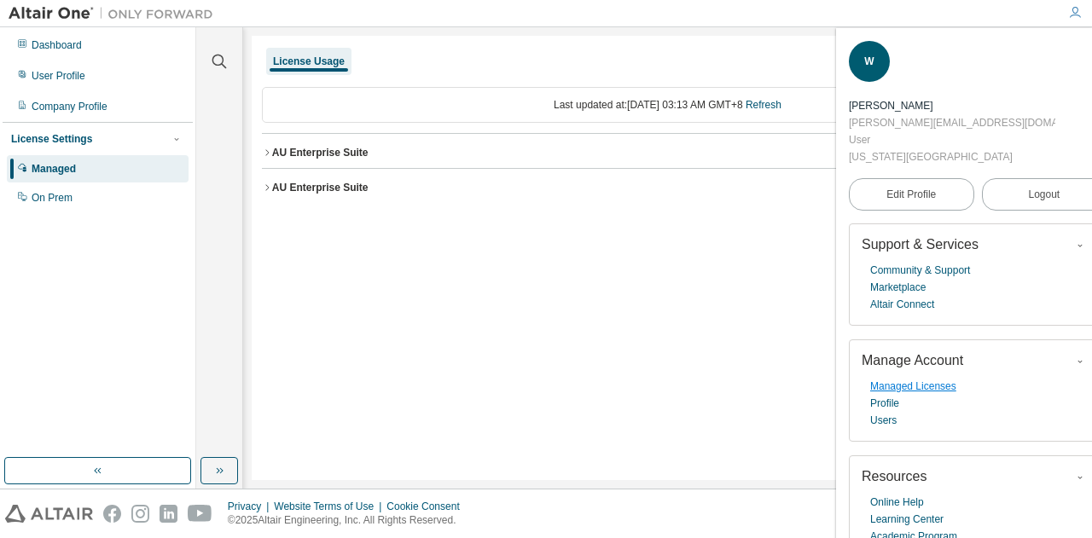
click at [895, 378] on link "Managed Licenses" at bounding box center [913, 386] width 86 height 17
click at [113, 45] on div "Dashboard" at bounding box center [98, 45] width 182 height 27
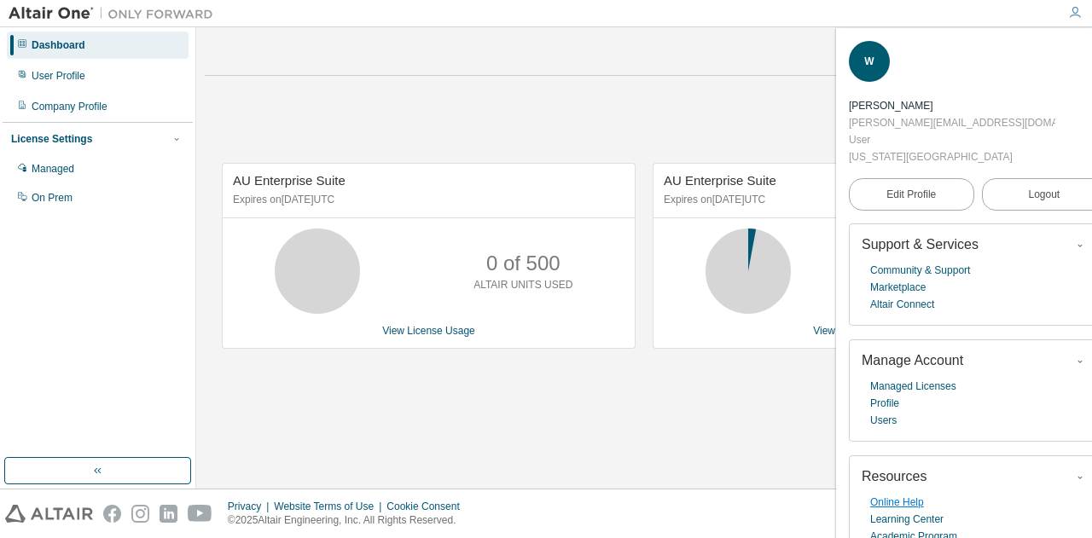
click at [887, 494] on link "Online Help" at bounding box center [897, 502] width 54 height 17
click at [1091, 49] on icon "button" at bounding box center [1096, 52] width 10 height 10
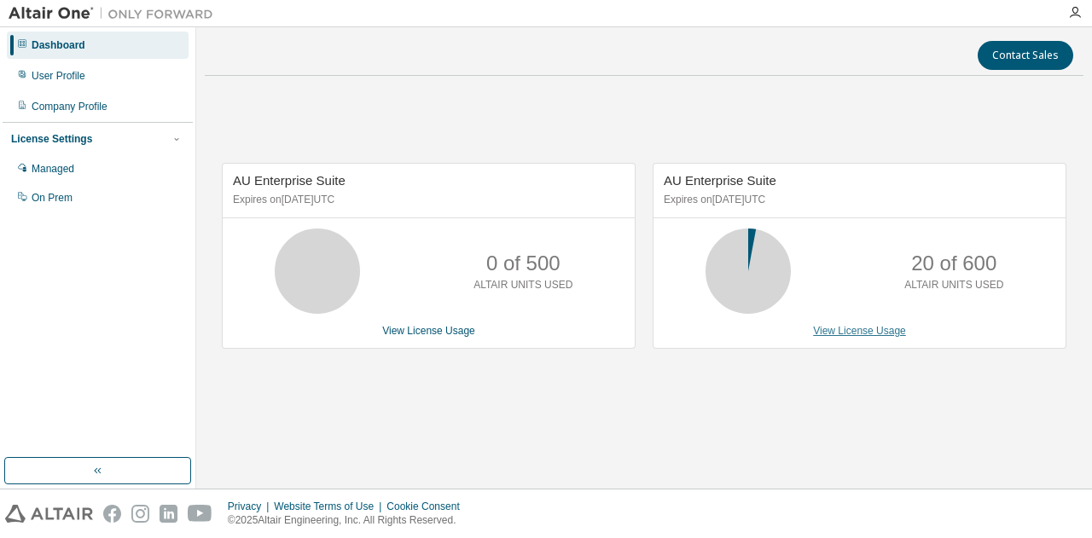
click at [851, 327] on link "View License Usage" at bounding box center [859, 331] width 93 height 12
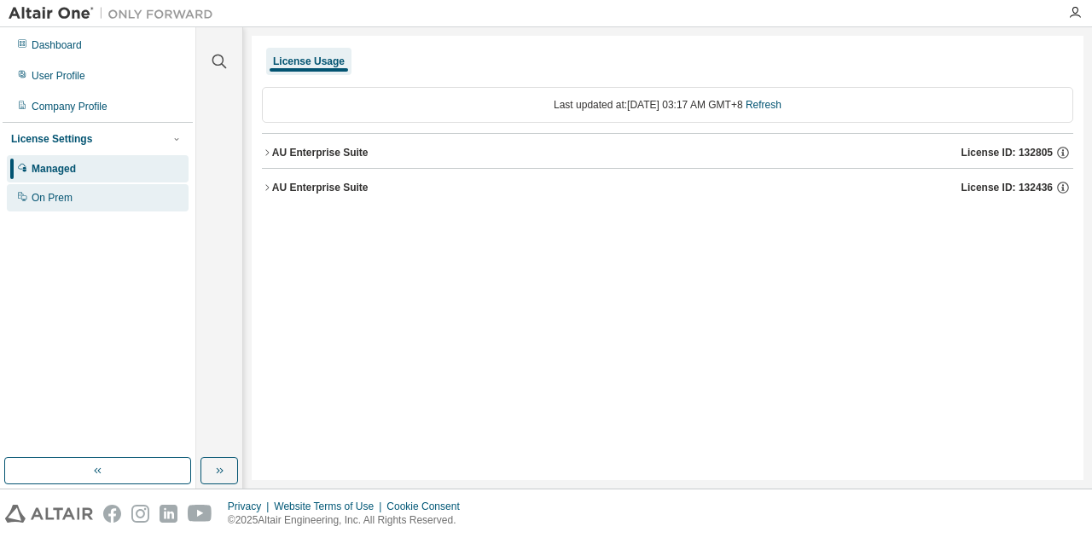
click at [82, 185] on div "On Prem" at bounding box center [98, 197] width 182 height 27
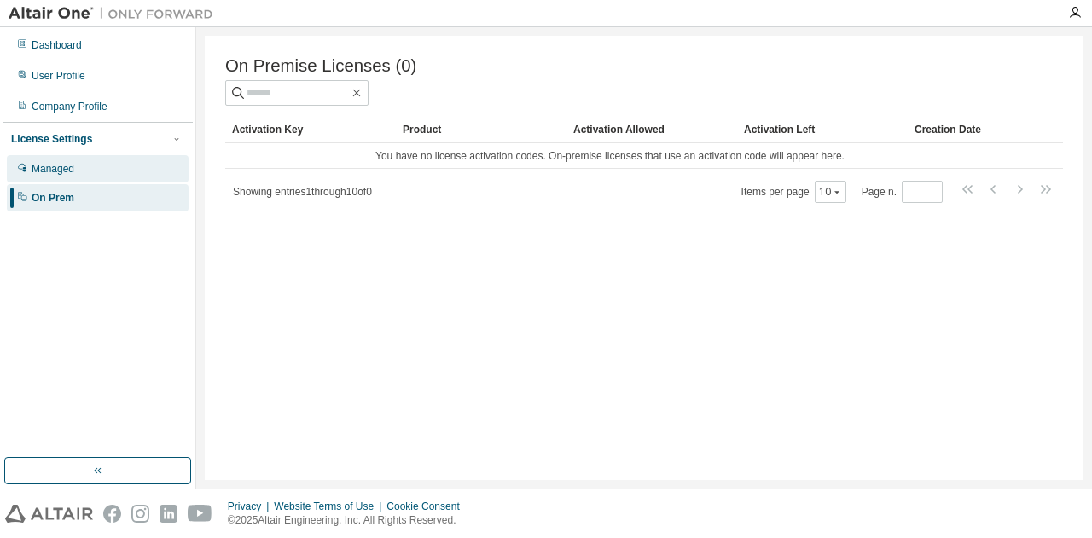
click at [84, 177] on div "Managed" at bounding box center [98, 168] width 182 height 27
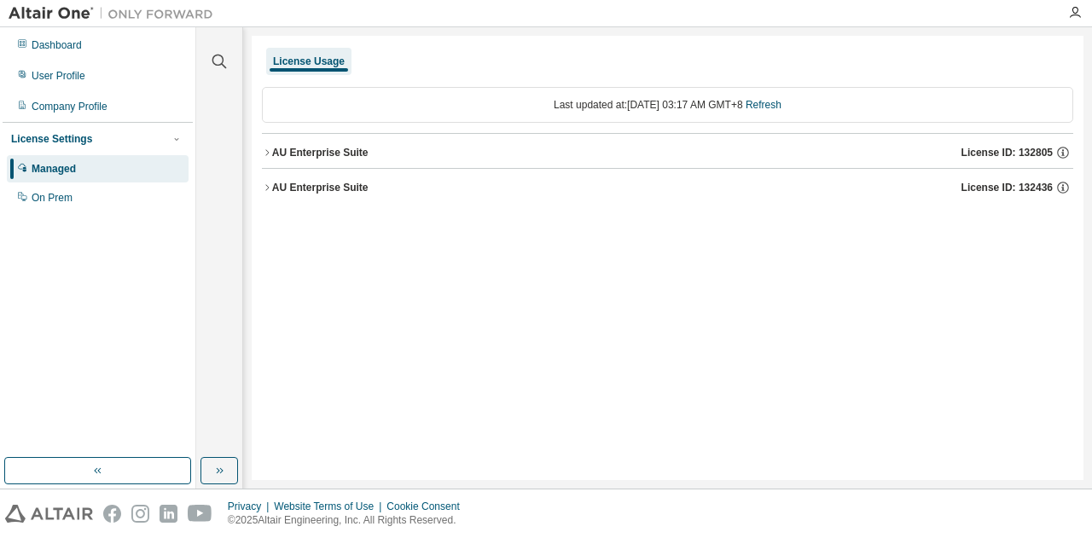
click at [351, 198] on button "AU Enterprise Suite License ID: 132436" at bounding box center [667, 188] width 811 height 38
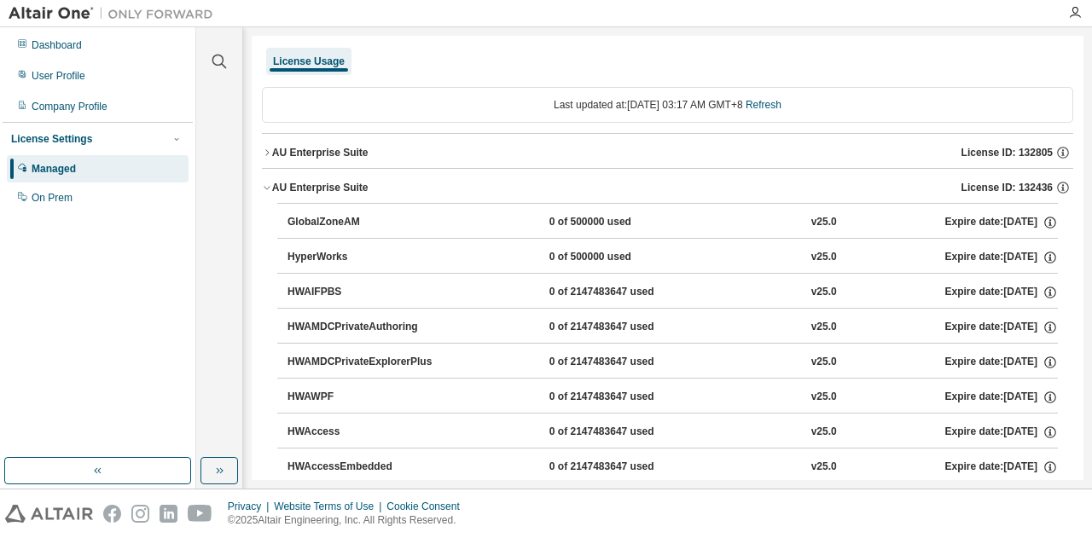
click at [351, 198] on button "AU Enterprise Suite License ID: 132436" at bounding box center [667, 188] width 811 height 38
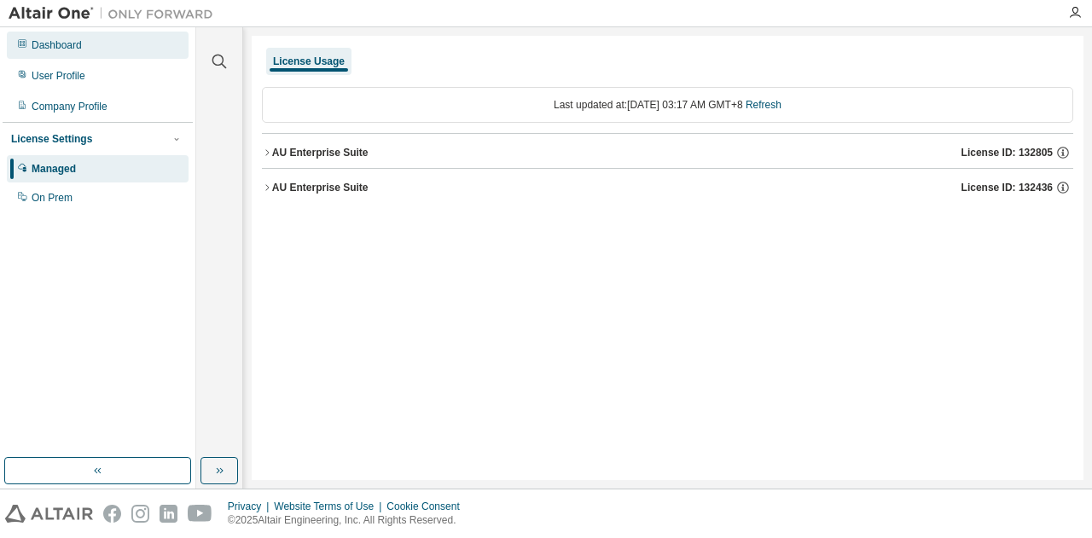
click at [86, 45] on div "Dashboard" at bounding box center [98, 45] width 182 height 27
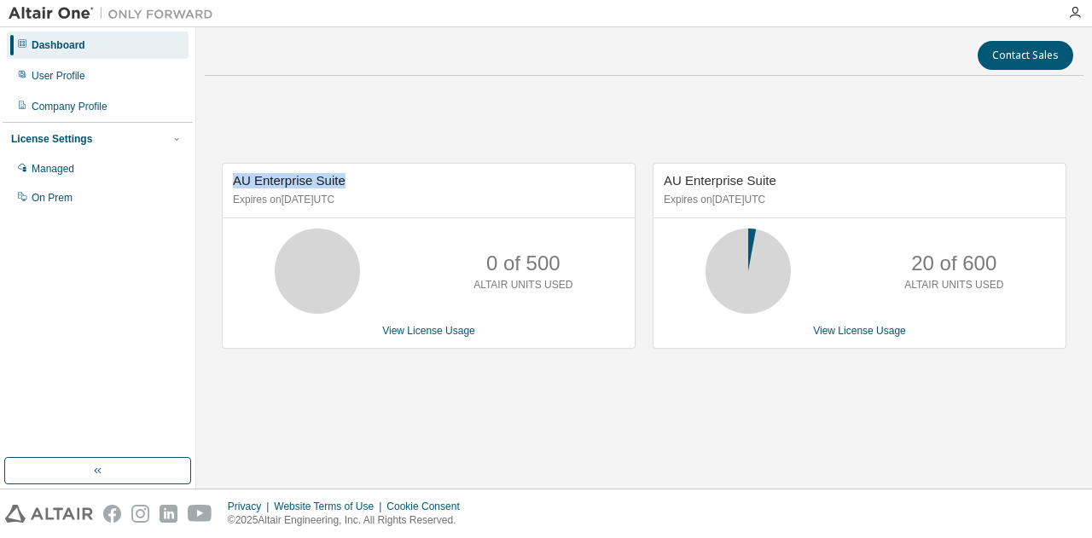
drag, startPoint x: 322, startPoint y: 175, endPoint x: 215, endPoint y: 173, distance: 106.6
click at [215, 173] on div "AU Enterprise Suite Expires on September 4, 2025 UTC 0 of 500 ALTAIR UNITS USED…" at bounding box center [420, 265] width 431 height 204
copy span "AU Enterprise Suite"
drag, startPoint x: 785, startPoint y: 175, endPoint x: 626, endPoint y: 59, distance: 196.5
click at [647, 161] on div "AU Enterprise Suite Expires on September 4, 2025 UTC 0 of 500 ALTAIR UNITS USED…" at bounding box center [644, 265] width 878 height 350
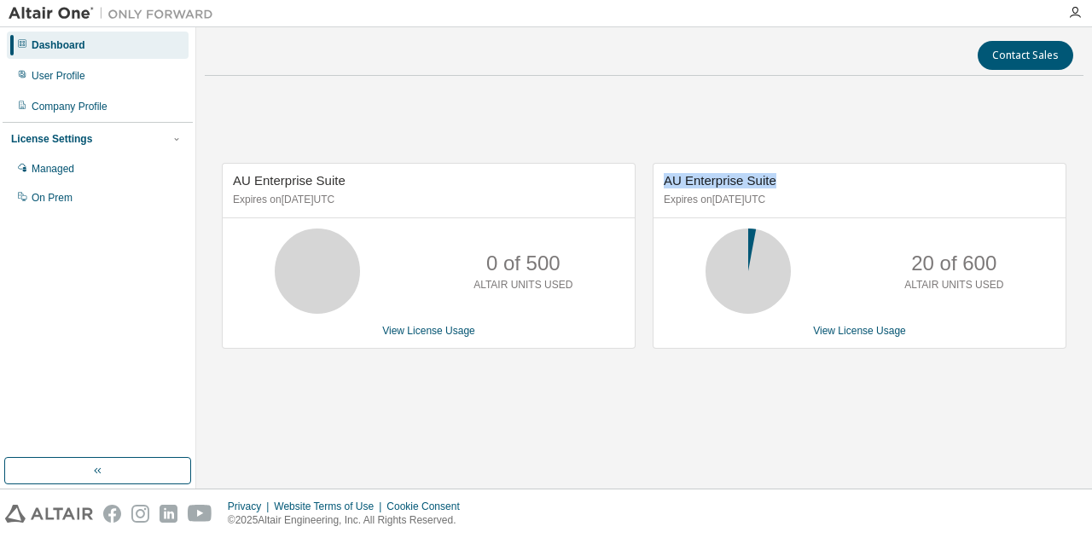
copy span "AU Enterprise Suite"
click at [670, 445] on div "Contact Sales AU Enterprise Suite Expires on September 4, 2025 UTC 0 of 500 ALT…" at bounding box center [644, 258] width 878 height 444
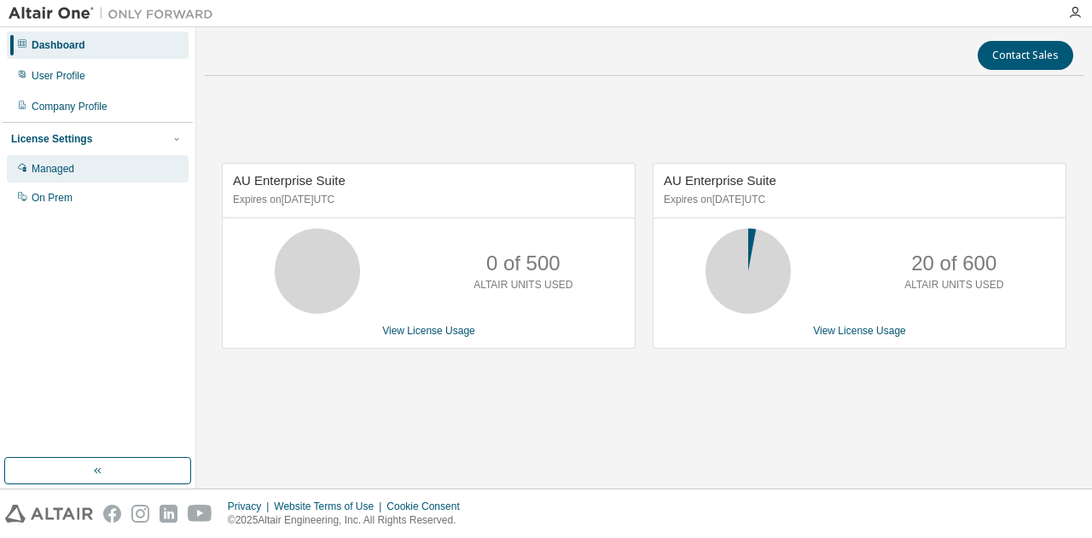
click at [84, 168] on div "Managed" at bounding box center [98, 168] width 182 height 27
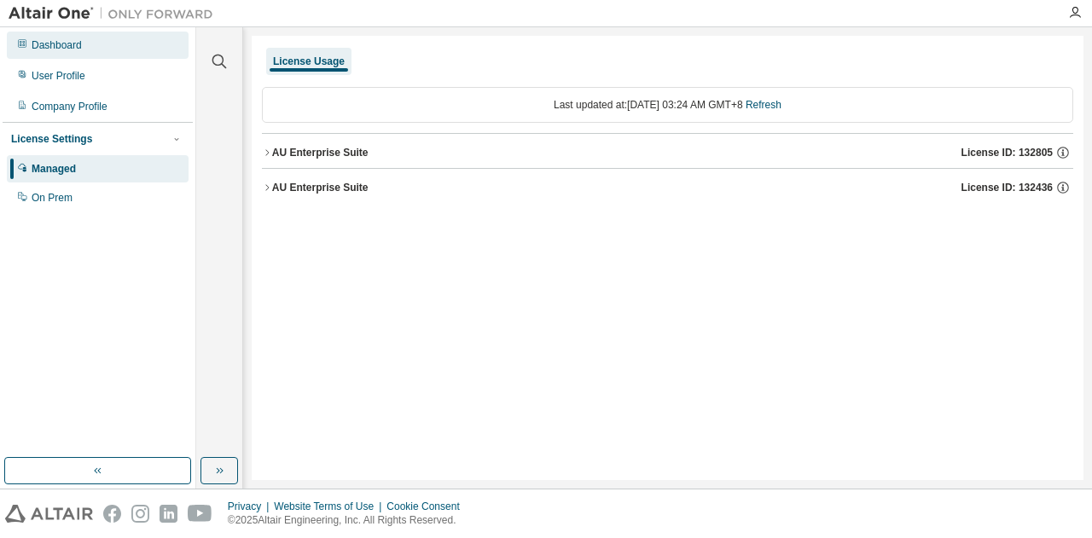
click at [65, 44] on div "Dashboard" at bounding box center [57, 45] width 50 height 14
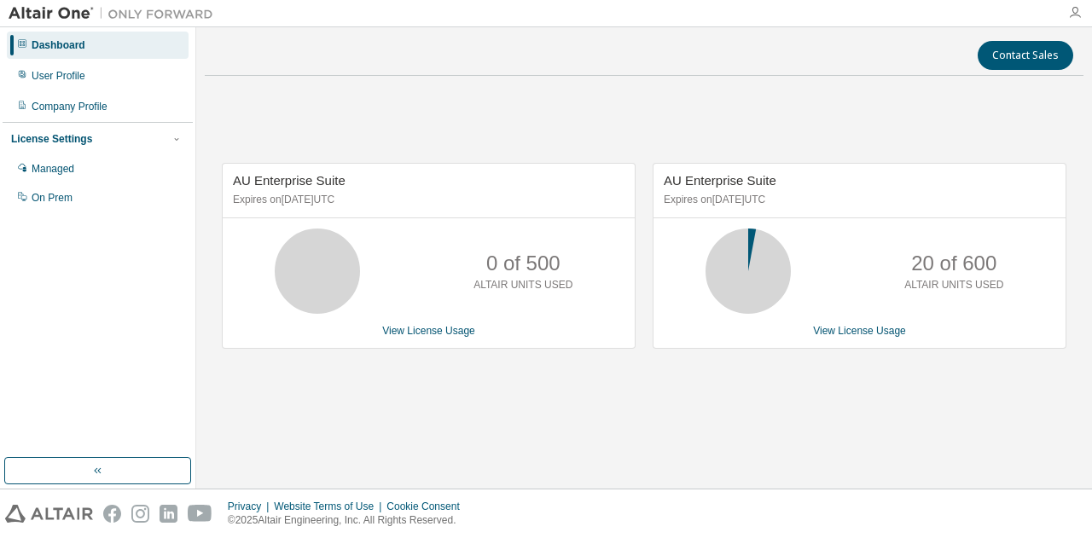
click at [1076, 8] on icon "button" at bounding box center [1075, 13] width 14 height 14
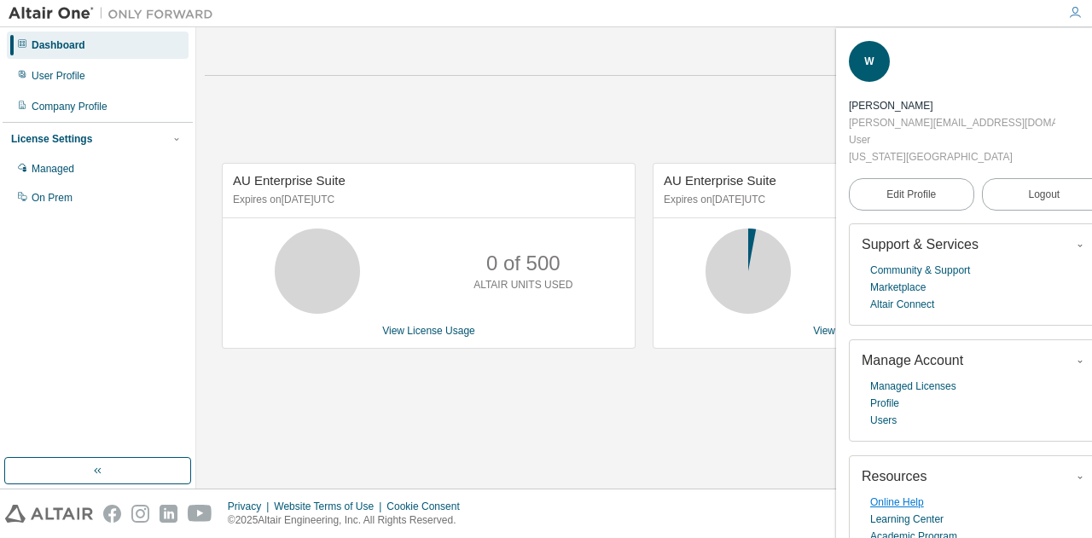
click at [921, 494] on link "Online Help" at bounding box center [897, 502] width 54 height 17
click at [84, 74] on div "User Profile" at bounding box center [98, 75] width 182 height 27
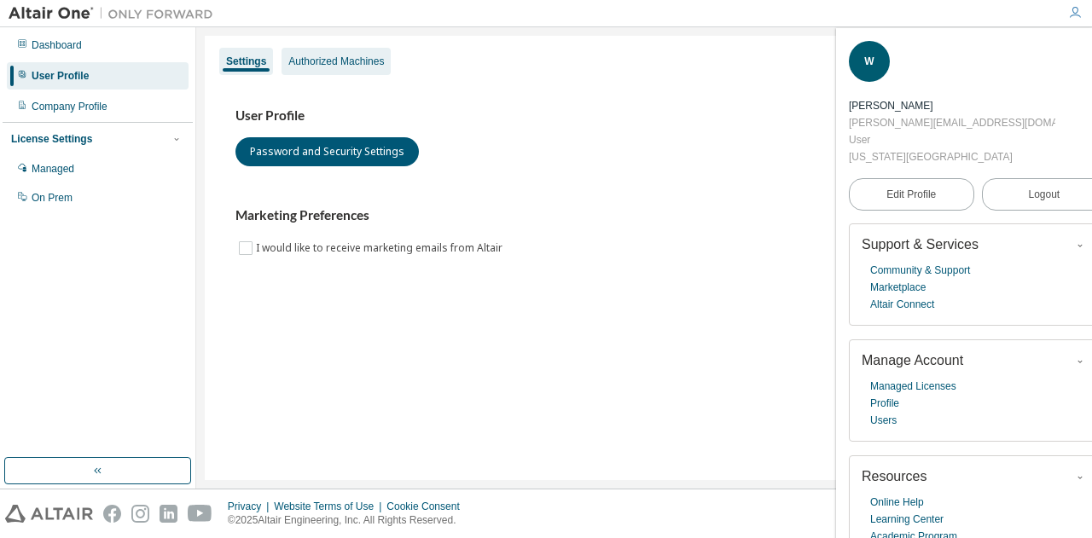
click at [308, 57] on div "Authorized Machines" at bounding box center [336, 62] width 96 height 14
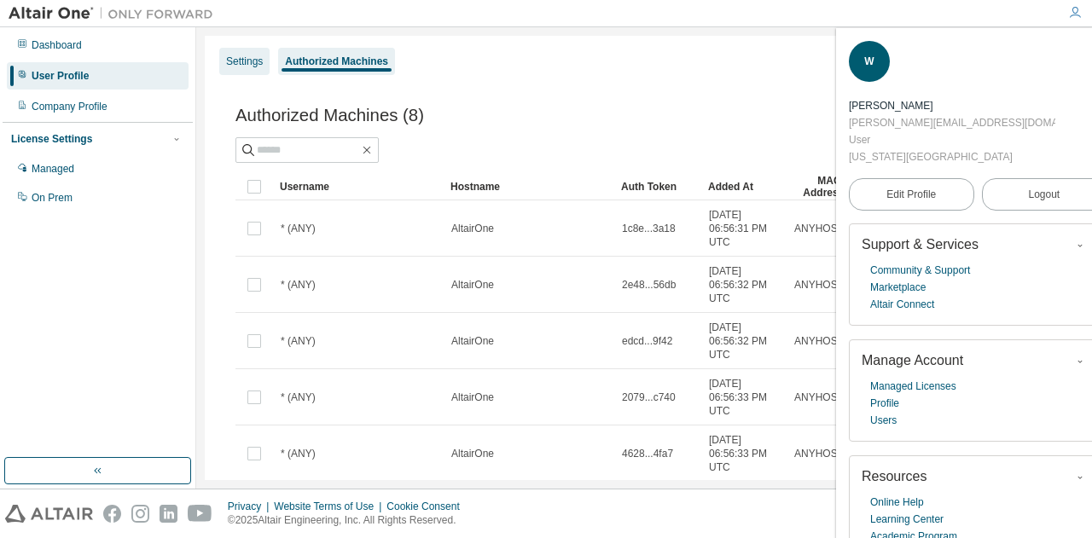
click at [239, 60] on div "Settings" at bounding box center [244, 62] width 37 height 14
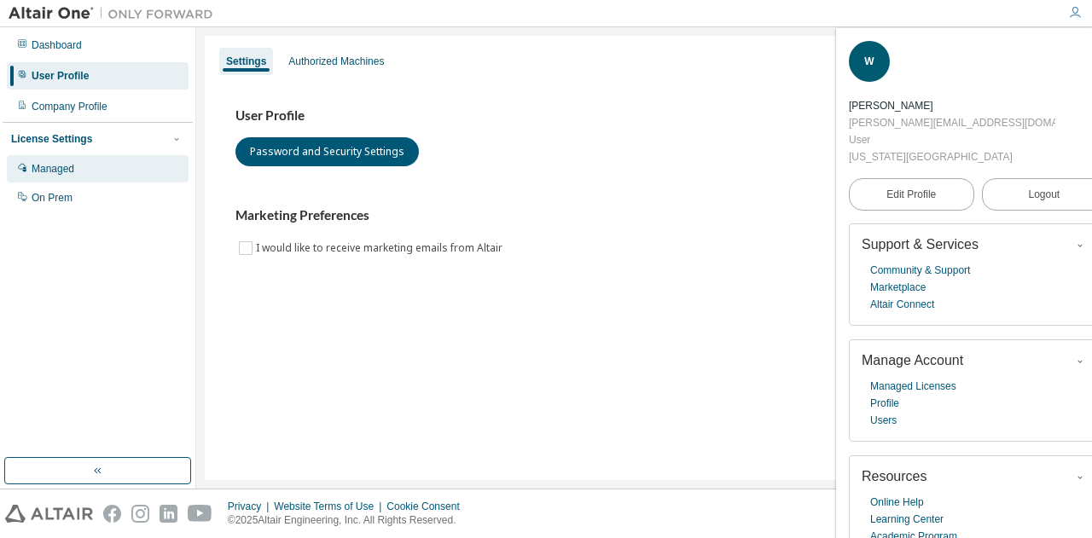
click at [88, 161] on div "Managed" at bounding box center [98, 168] width 182 height 27
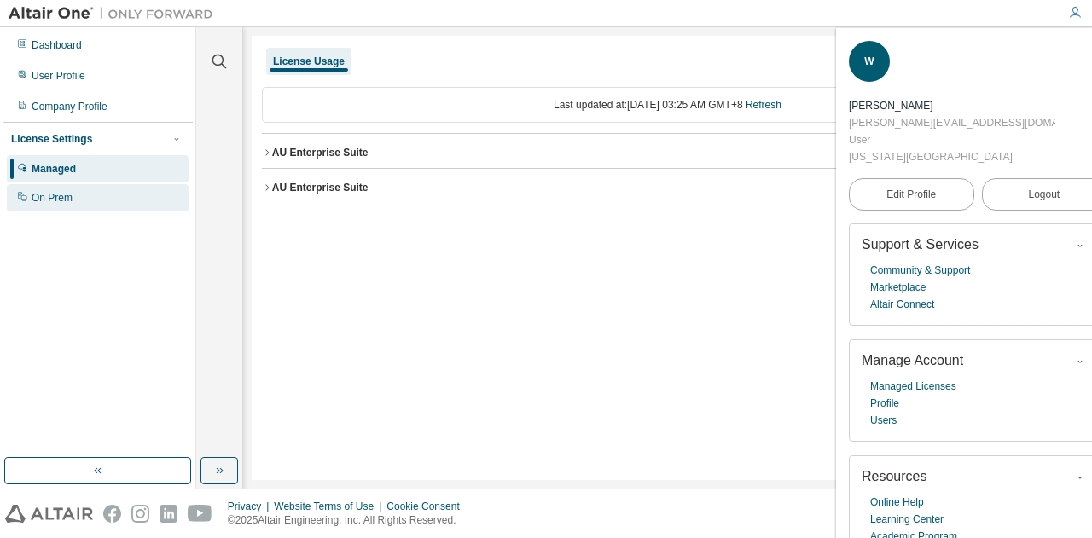
click at [72, 211] on div "On Prem" at bounding box center [98, 197] width 182 height 27
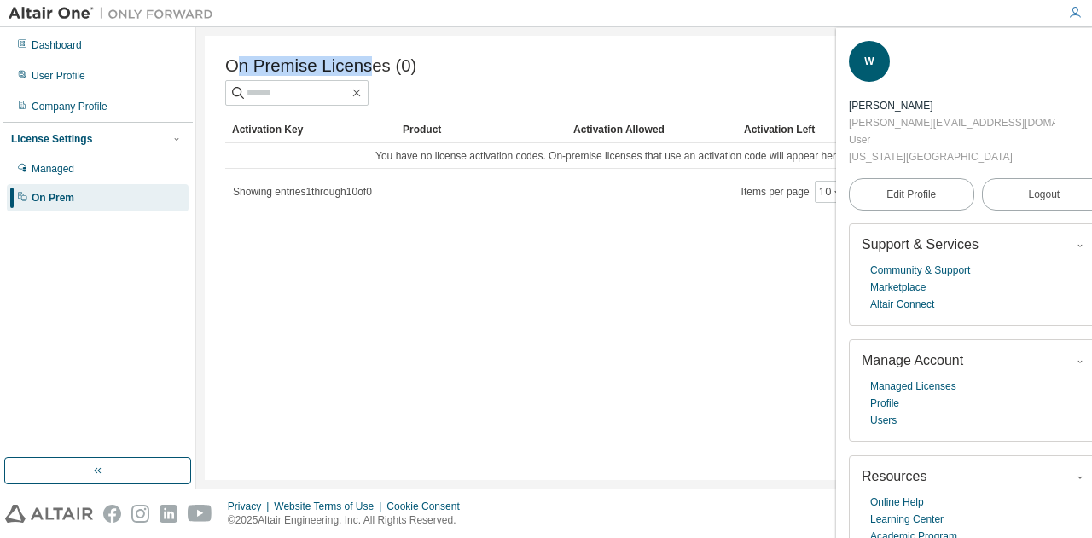
drag, startPoint x: 234, startPoint y: 64, endPoint x: 364, endPoint y: 64, distance: 130.5
click at [364, 64] on span "On Premise Licenses (0)" at bounding box center [320, 66] width 191 height 20
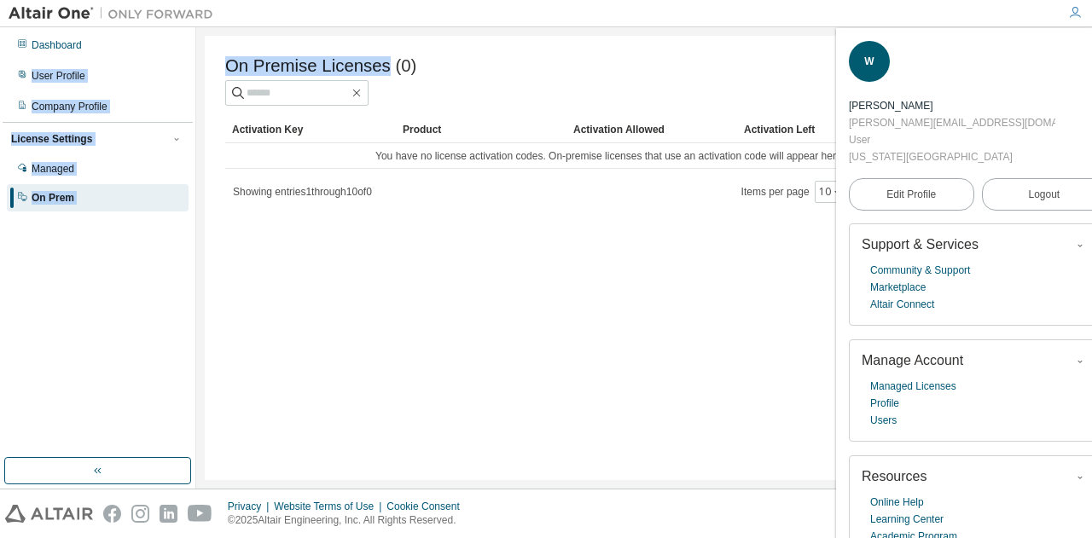
drag, startPoint x: 380, startPoint y: 65, endPoint x: 195, endPoint y: 60, distance: 185.1
click at [195, 60] on div "Dashboard User Profile Company Profile License Settings Managed On Prem On Prem…" at bounding box center [546, 257] width 1092 height 461
copy div "User Profile Company Profile License Settings Managed On Prem On Premise Licens…"
click at [382, 57] on span "On Premise Licenses (0)" at bounding box center [320, 66] width 191 height 20
drag, startPoint x: 385, startPoint y: 61, endPoint x: 227, endPoint y: 64, distance: 157.8
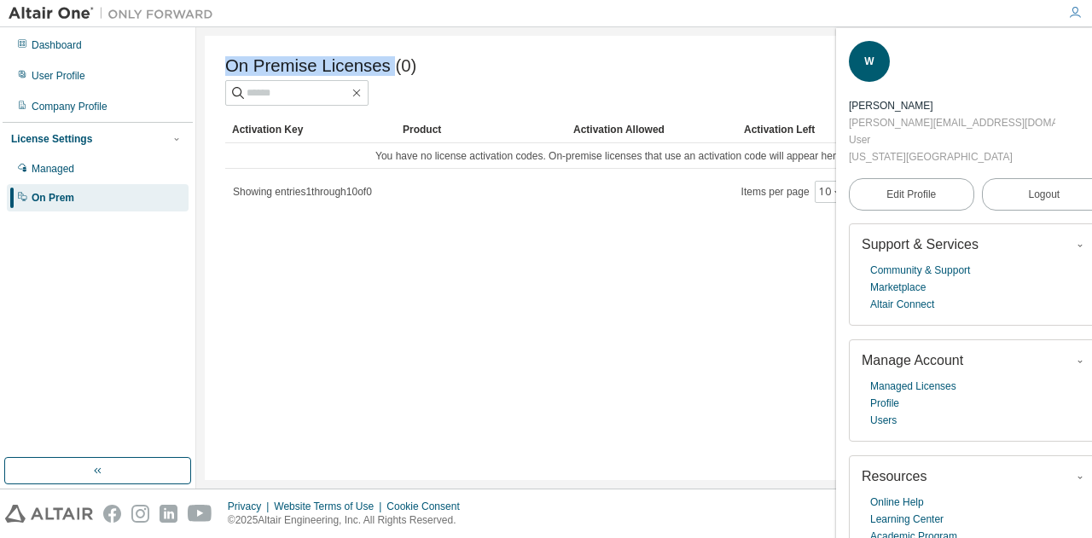
click at [227, 64] on span "On Premise Licenses (0)" at bounding box center [320, 66] width 191 height 20
copy span "On Premise Licenses"
click at [339, 96] on input "text" at bounding box center [297, 92] width 102 height 17
click at [1091, 52] on icon "button" at bounding box center [1096, 52] width 10 height 10
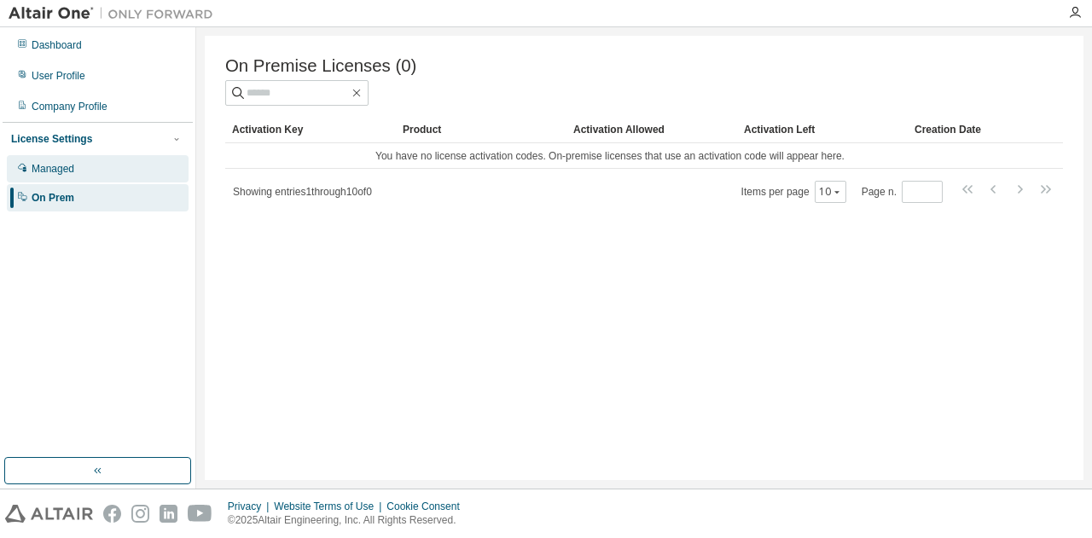
click at [123, 163] on div "Managed" at bounding box center [98, 168] width 182 height 27
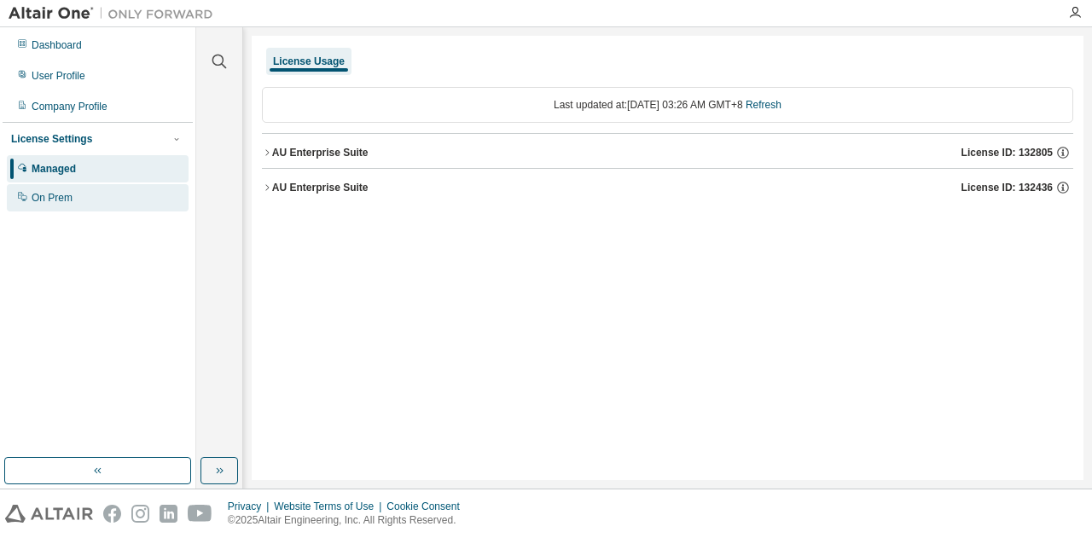
click at [122, 188] on div "On Prem" at bounding box center [98, 197] width 182 height 27
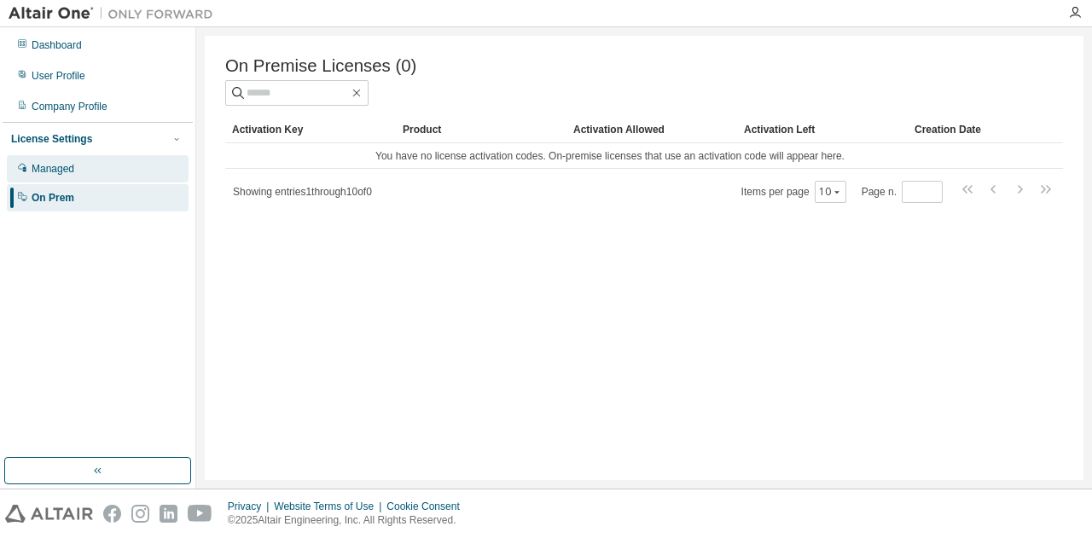
click at [97, 162] on div "Managed" at bounding box center [98, 168] width 182 height 27
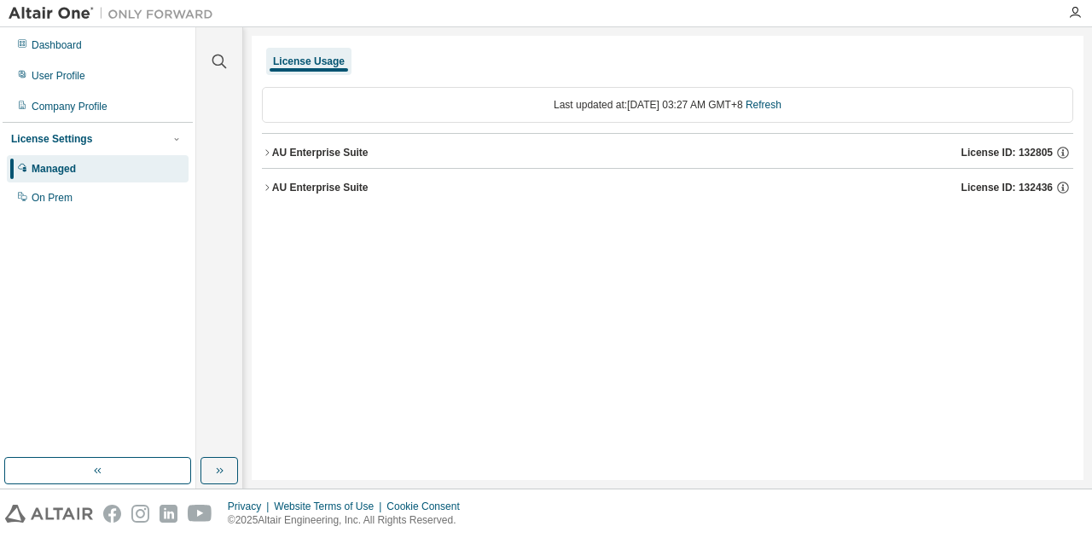
click at [271, 144] on button "AU Enterprise Suite License ID: 132805" at bounding box center [667, 153] width 811 height 38
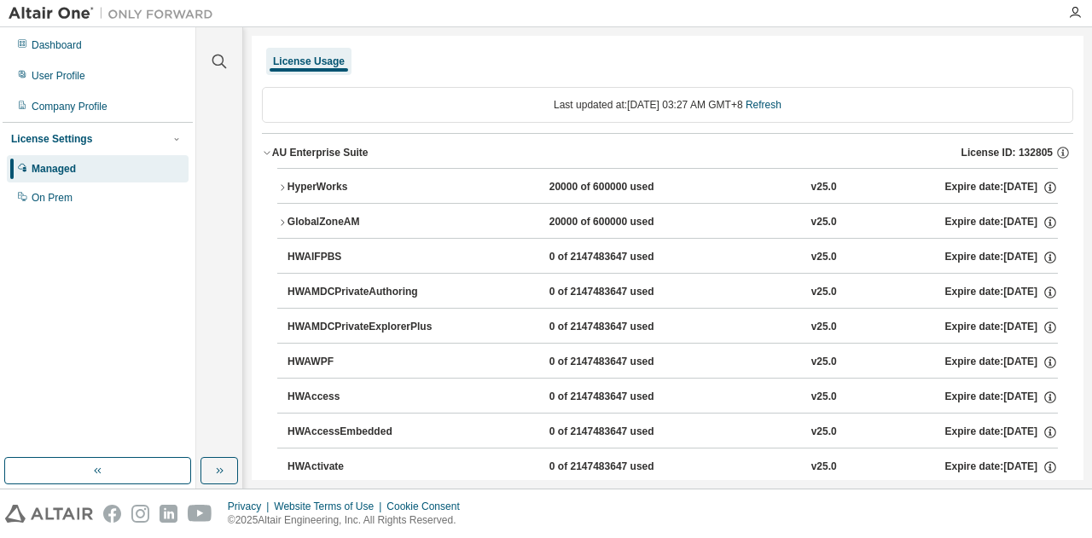
click at [289, 186] on div "HyperWorks" at bounding box center [364, 187] width 154 height 15
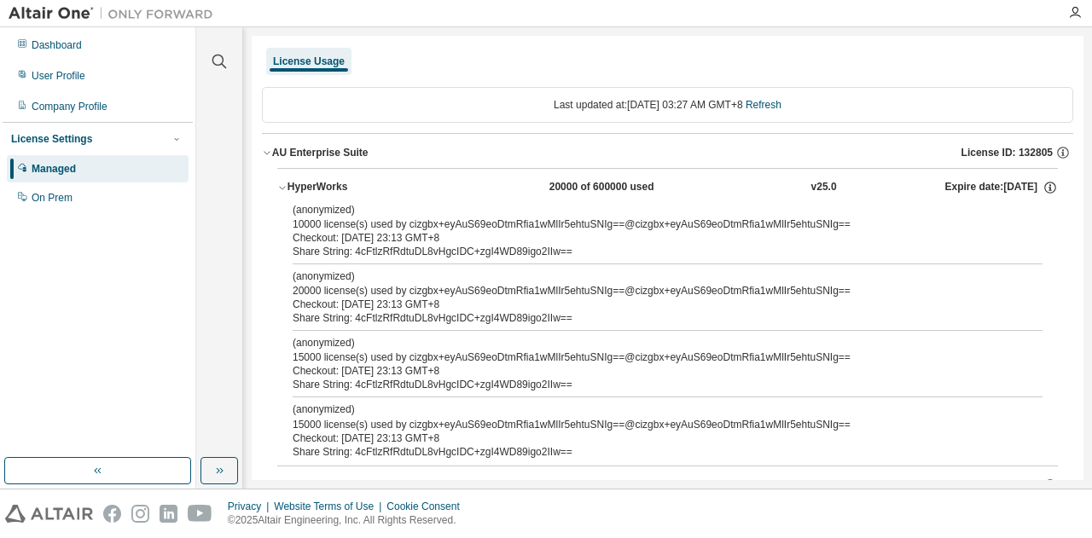
click at [287, 184] on icon "button" at bounding box center [282, 188] width 10 height 10
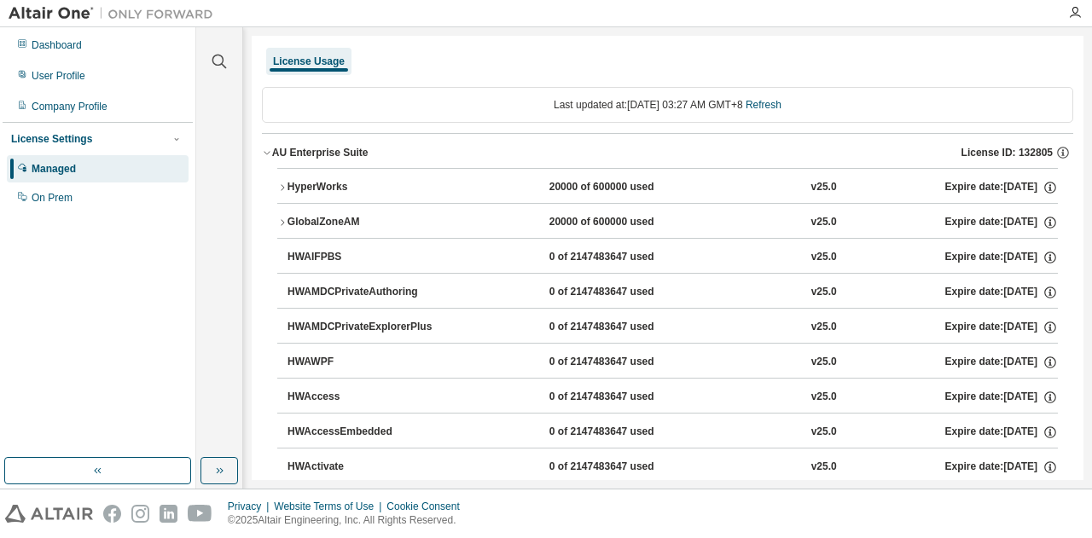
click at [278, 217] on icon "button" at bounding box center [282, 222] width 10 height 10
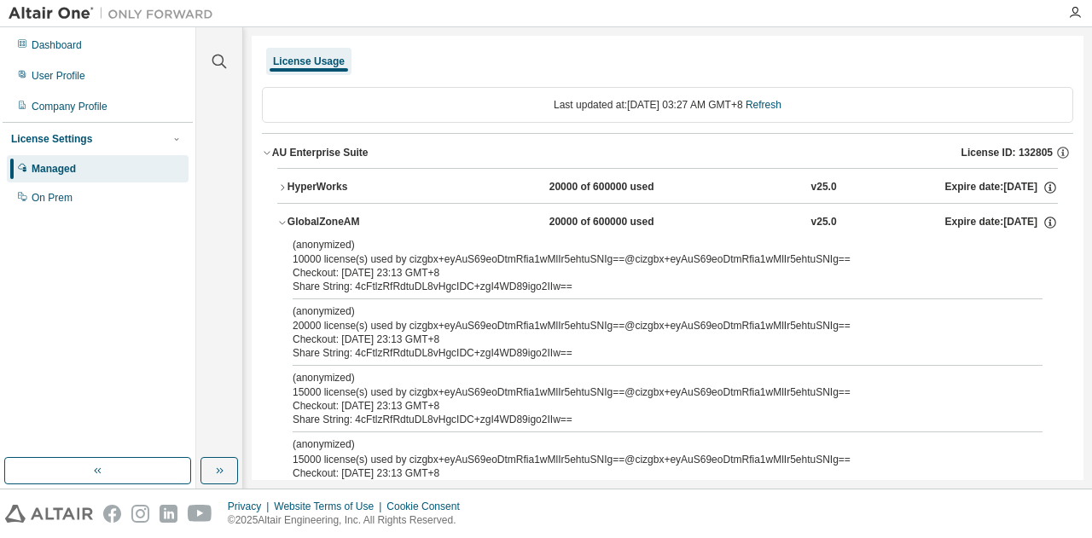
click at [281, 217] on icon "button" at bounding box center [282, 222] width 10 height 10
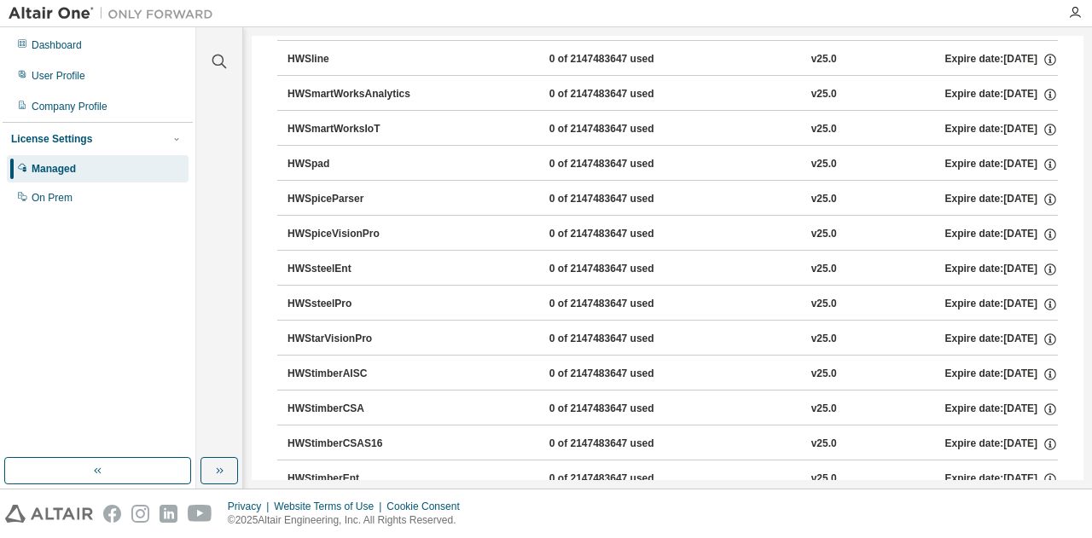
scroll to position [11023, 0]
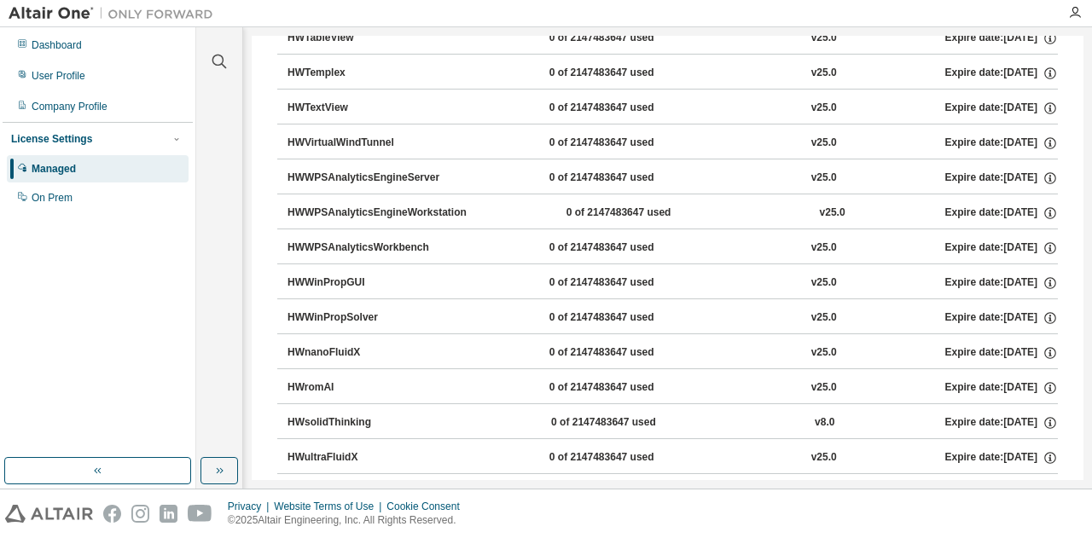
click at [300, 485] on div "SolverInApp" at bounding box center [364, 492] width 154 height 15
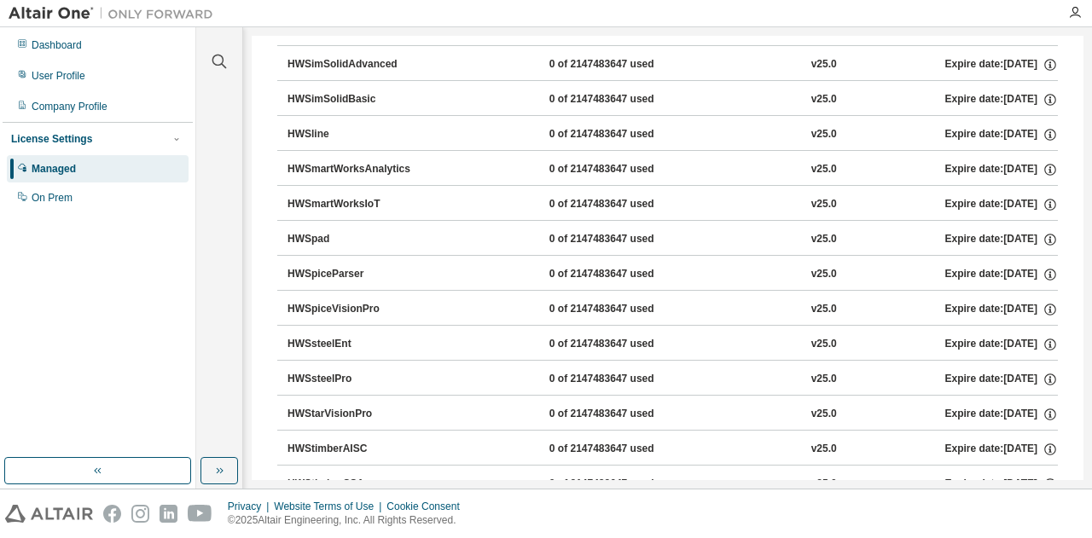
scroll to position [10085, 0]
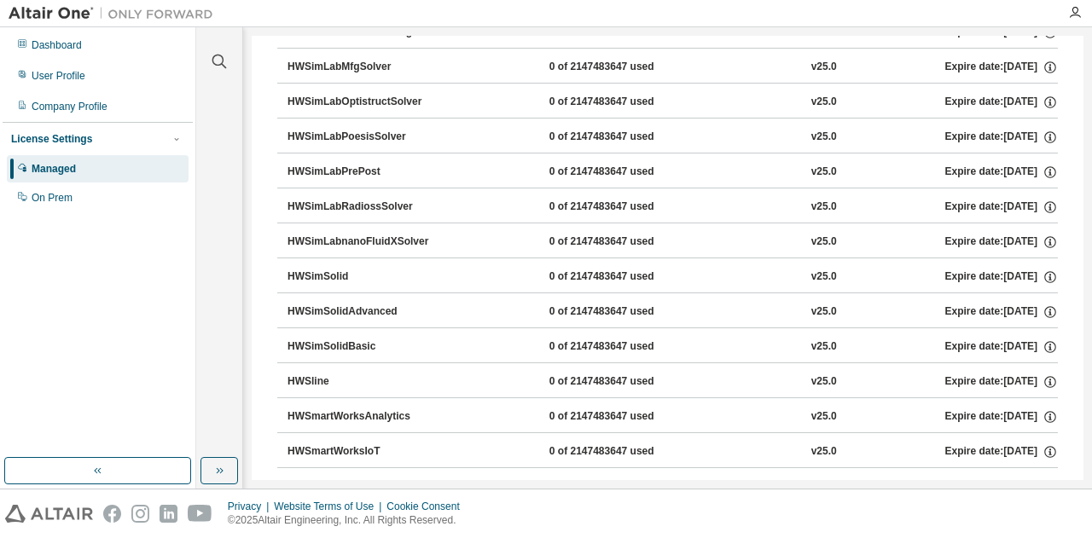
click at [338, 374] on div "HWSline" at bounding box center [364, 381] width 154 height 15
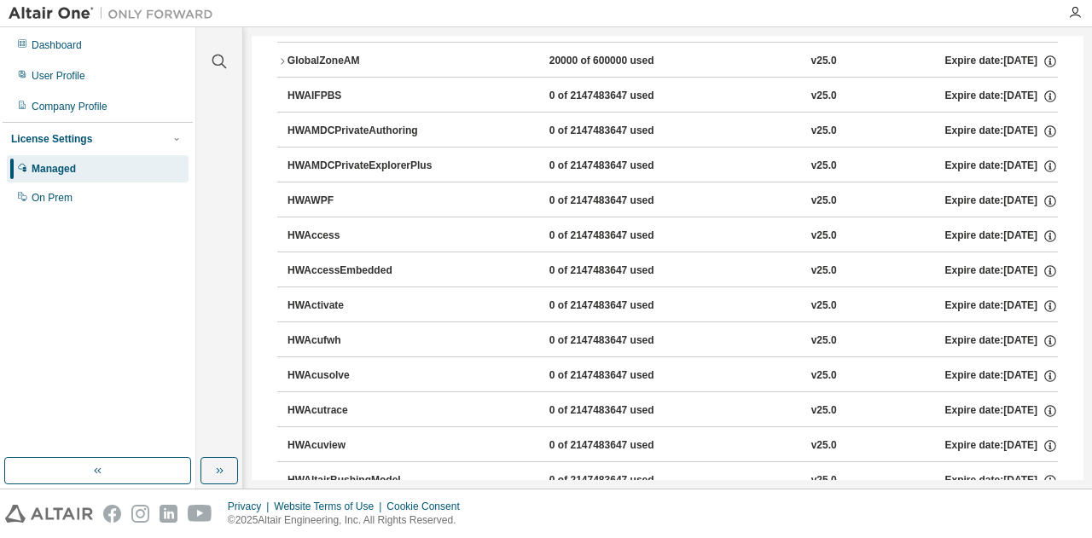
scroll to position [0, 0]
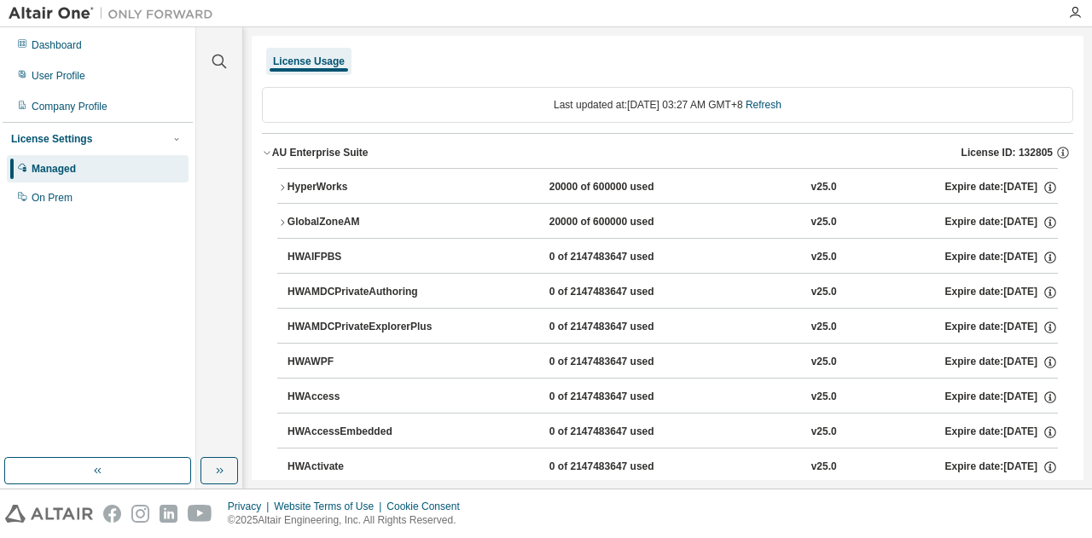
click at [290, 216] on div "GlobalZoneAM" at bounding box center [364, 222] width 154 height 15
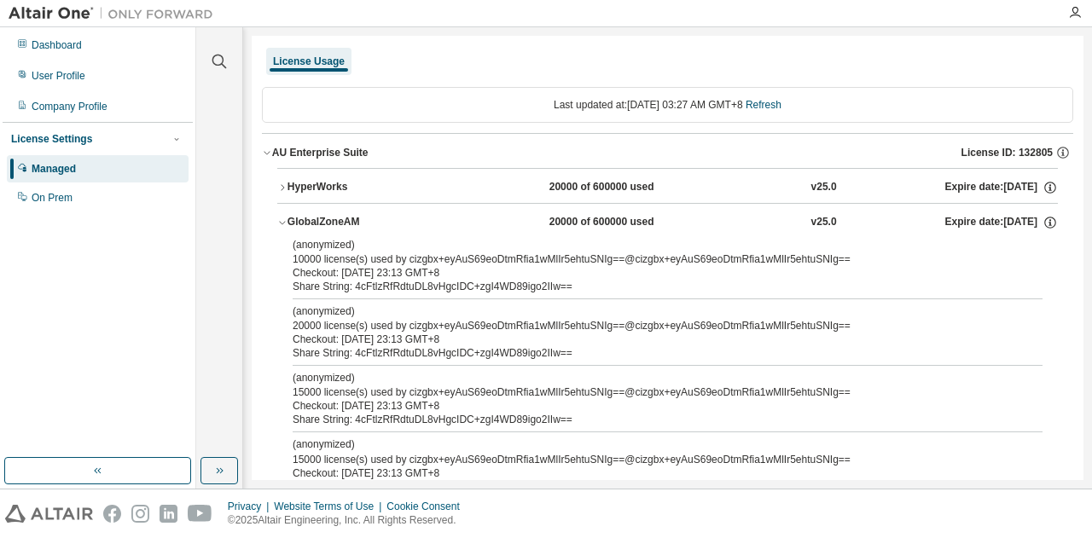
click at [322, 346] on div "Share String: 4cFtlzRfRdtuDL8vHgcIDC+zgI4WD89igo2IIw==" at bounding box center [647, 353] width 709 height 14
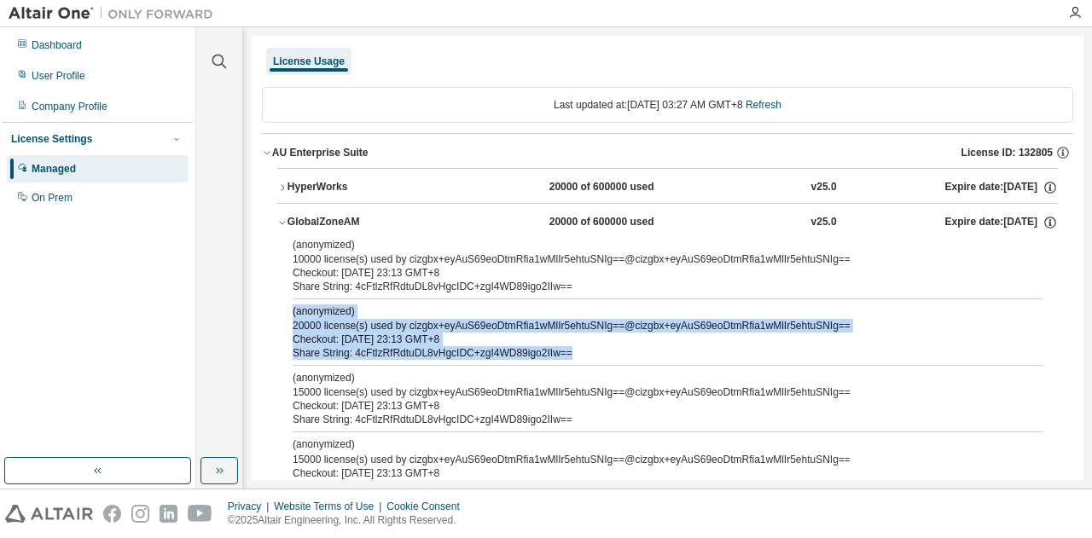
drag, startPoint x: 565, startPoint y: 356, endPoint x: 264, endPoint y: 305, distance: 305.2
copy div "(anonymized) 20000 license(s) used by cizgbx+eyAuS69eoDtmRfia1wMlIr5ehtuSNIg==@…"
click at [277, 217] on icon "button" at bounding box center [282, 222] width 10 height 10
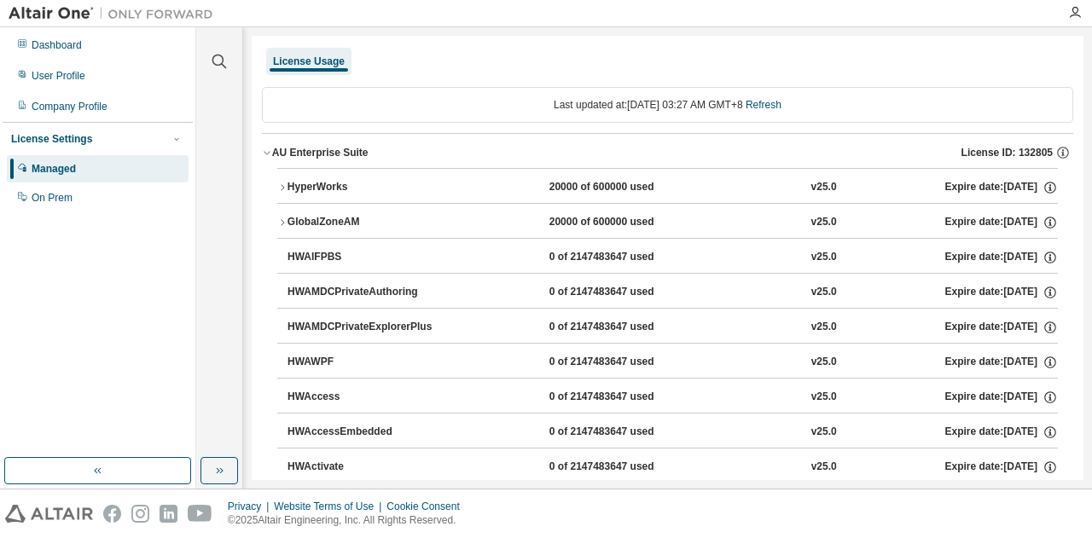
click at [283, 187] on icon "button" at bounding box center [282, 188] width 10 height 10
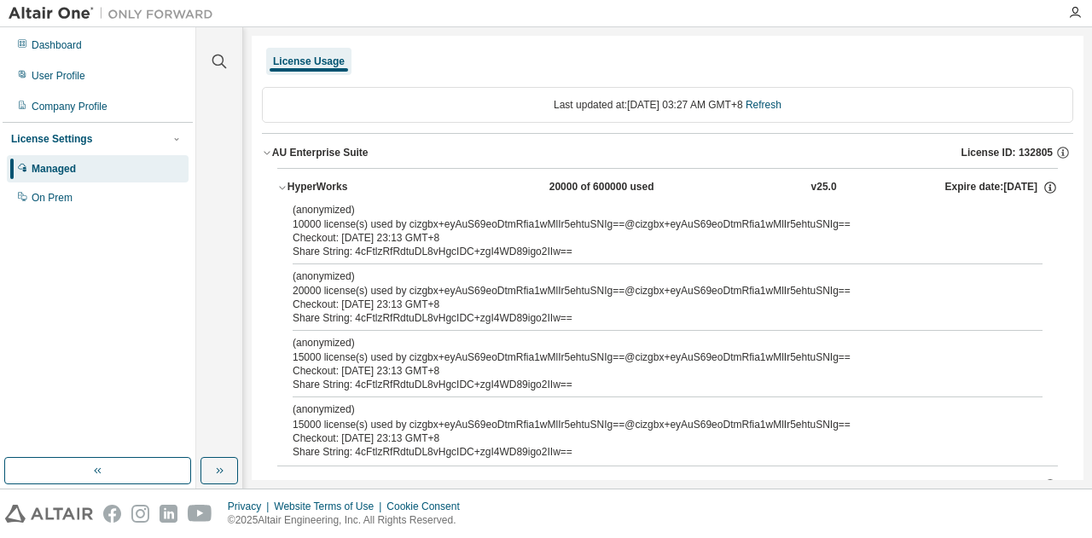
click at [283, 183] on icon "button" at bounding box center [282, 188] width 10 height 10
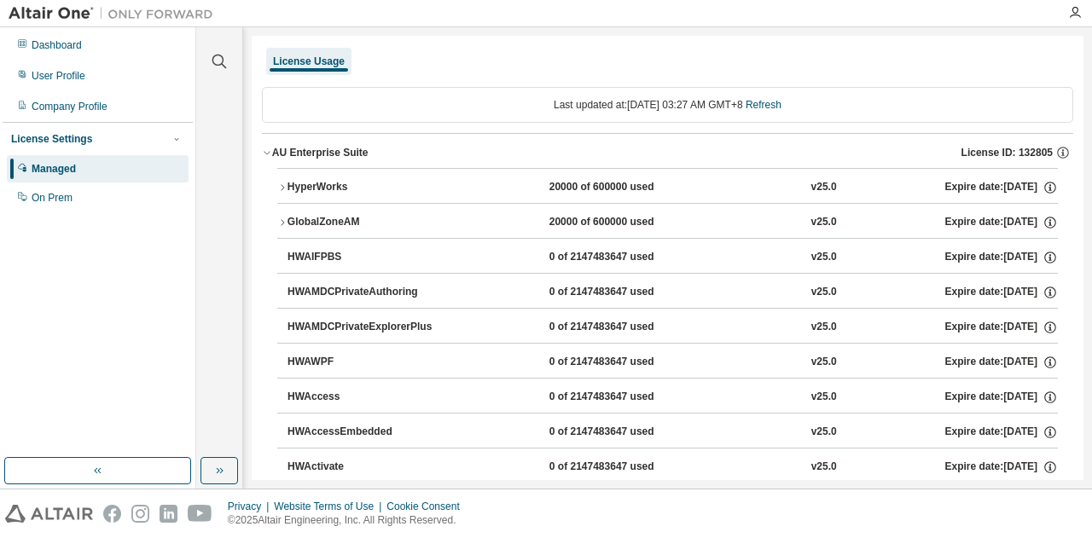
click at [273, 146] on div "AU Enterprise Suite" at bounding box center [320, 153] width 96 height 14
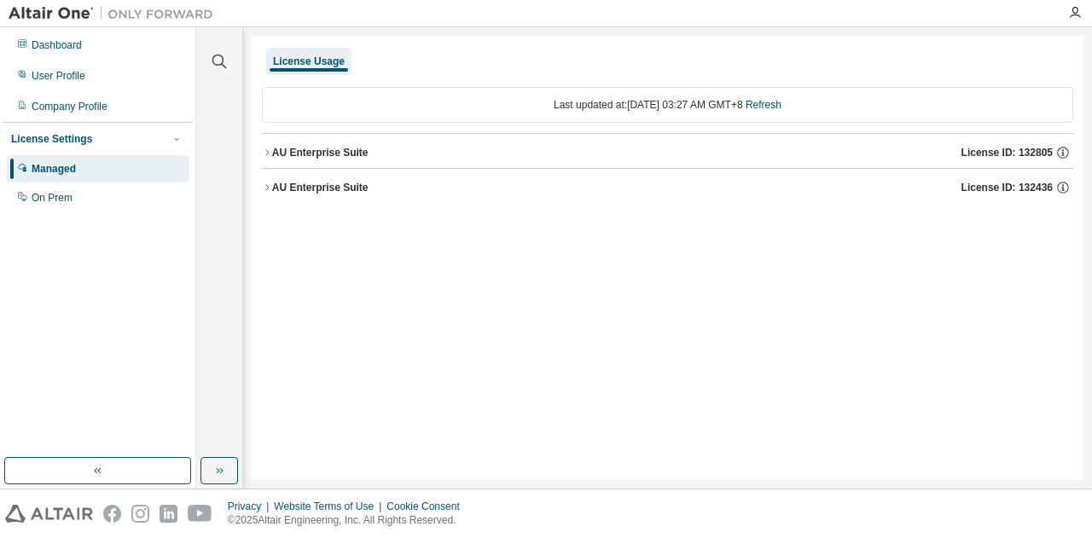
click at [275, 183] on div "AU Enterprise Suite" at bounding box center [320, 188] width 96 height 14
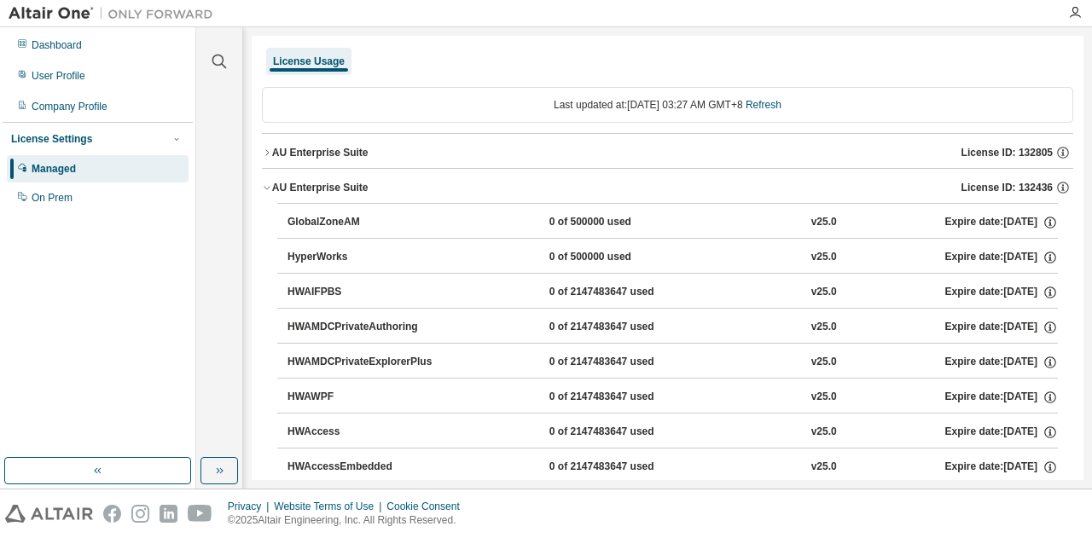
click at [297, 212] on button "GlobalZoneAM 0 of 500000 used v25.0 Expire date: 2025-09-04" at bounding box center [672, 223] width 770 height 38
click at [266, 183] on icon "button" at bounding box center [267, 188] width 10 height 10
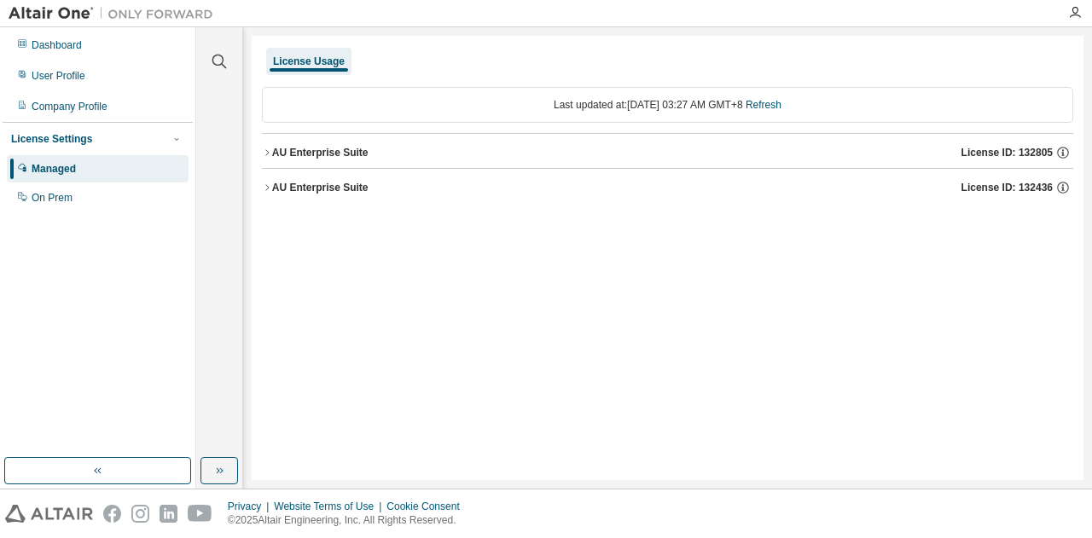
click at [283, 159] on div "AU Enterprise Suite License ID: 132805" at bounding box center [672, 152] width 801 height 15
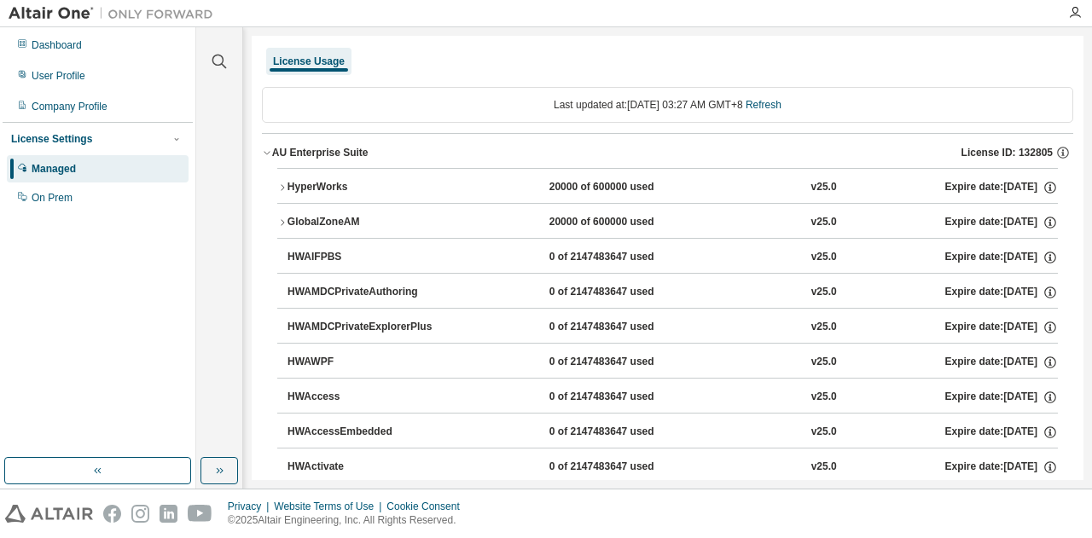
click at [283, 159] on div "AU Enterprise Suite License ID: 132805" at bounding box center [672, 152] width 801 height 15
